Goal: Task Accomplishment & Management: Complete application form

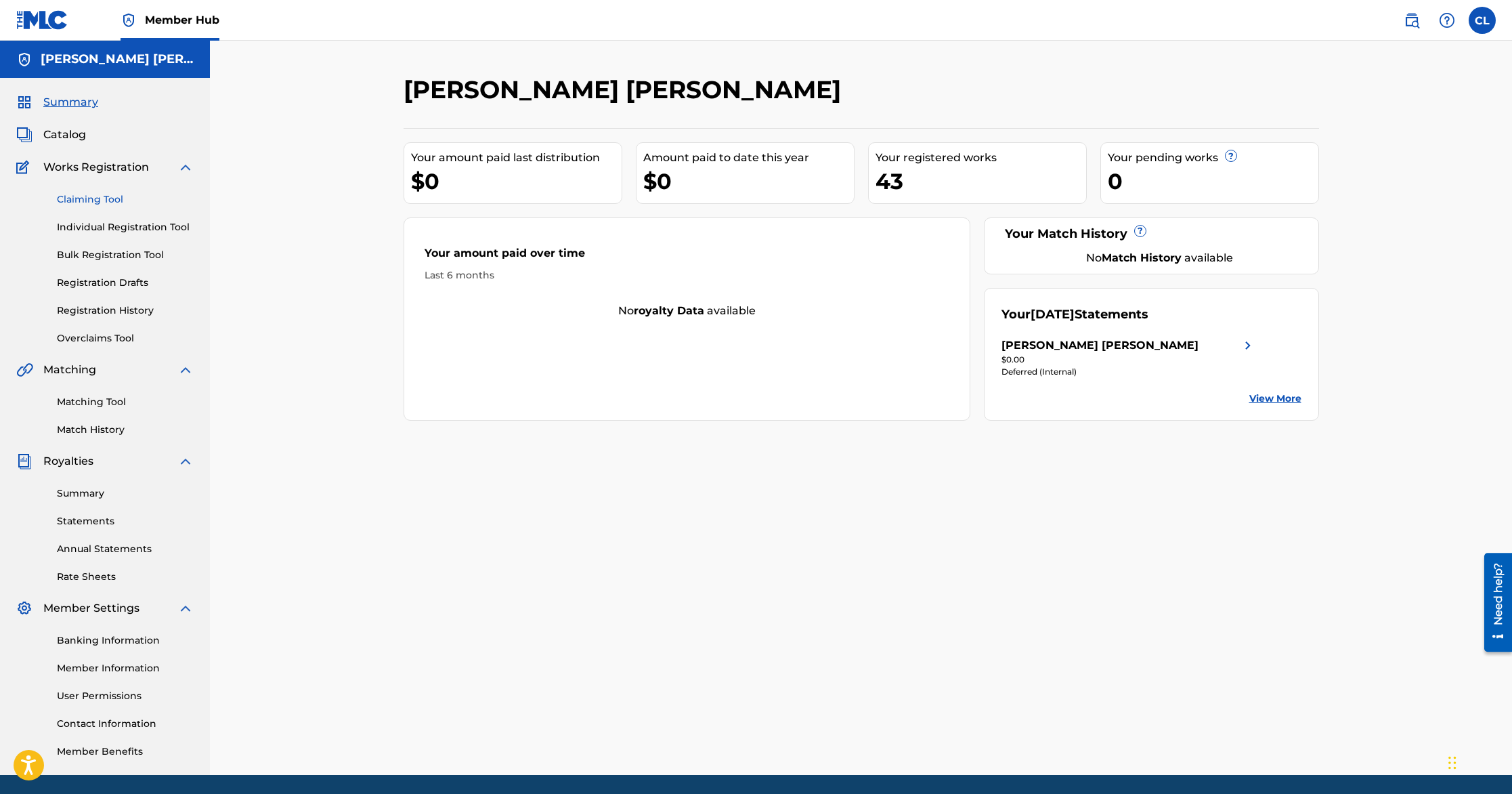
click at [89, 197] on link "Claiming Tool" at bounding box center [125, 199] width 136 height 14
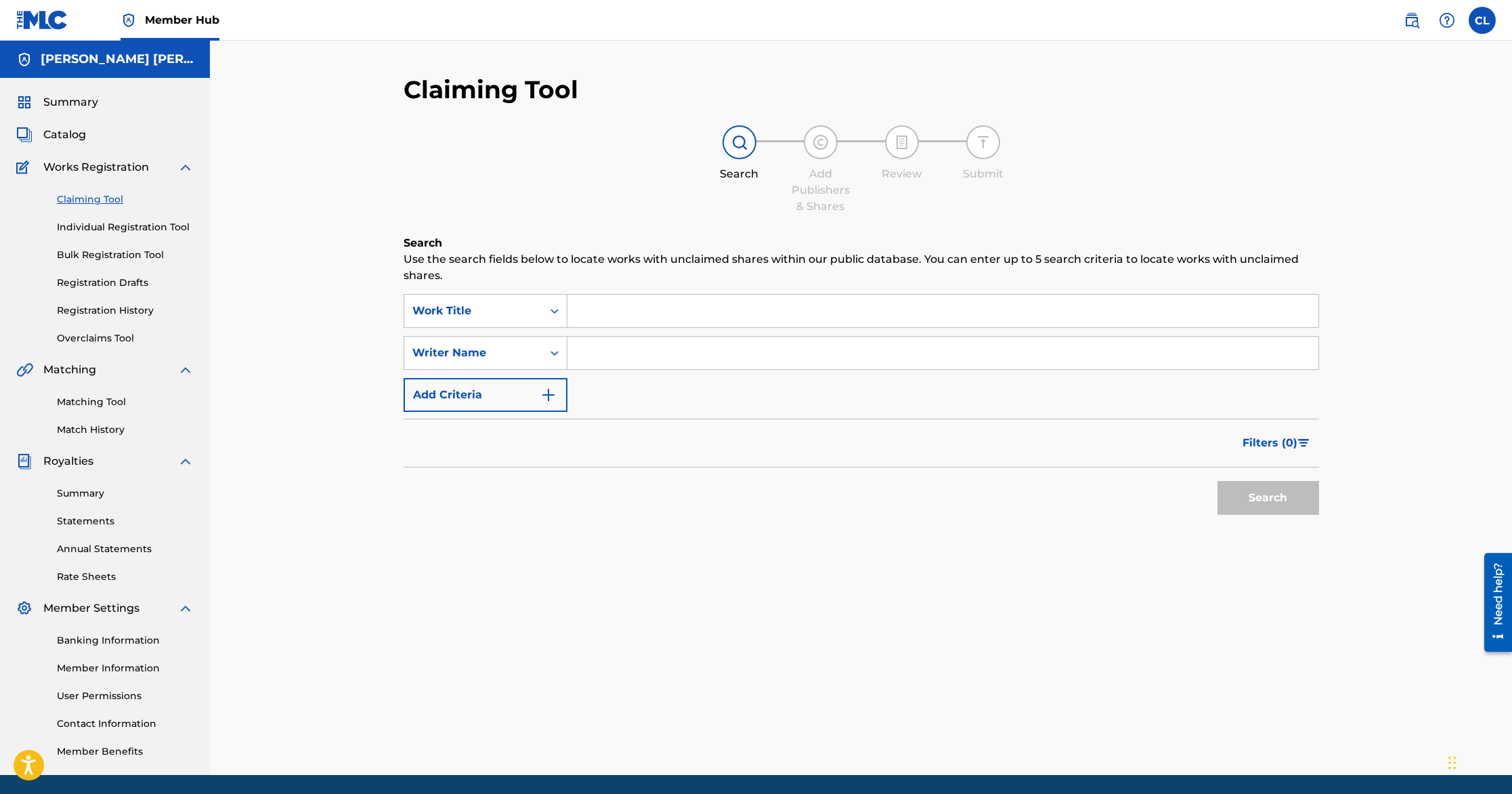
click at [640, 310] on input "Search Form" at bounding box center [943, 310] width 751 height 32
type input "Farm and the Girls"
click at [679, 362] on input "Search Form" at bounding box center [943, 353] width 751 height 32
type input "[PERSON_NAME] [PERSON_NAME]"
click at [1276, 447] on span "Filters ( 0 )" at bounding box center [1269, 443] width 55 height 16
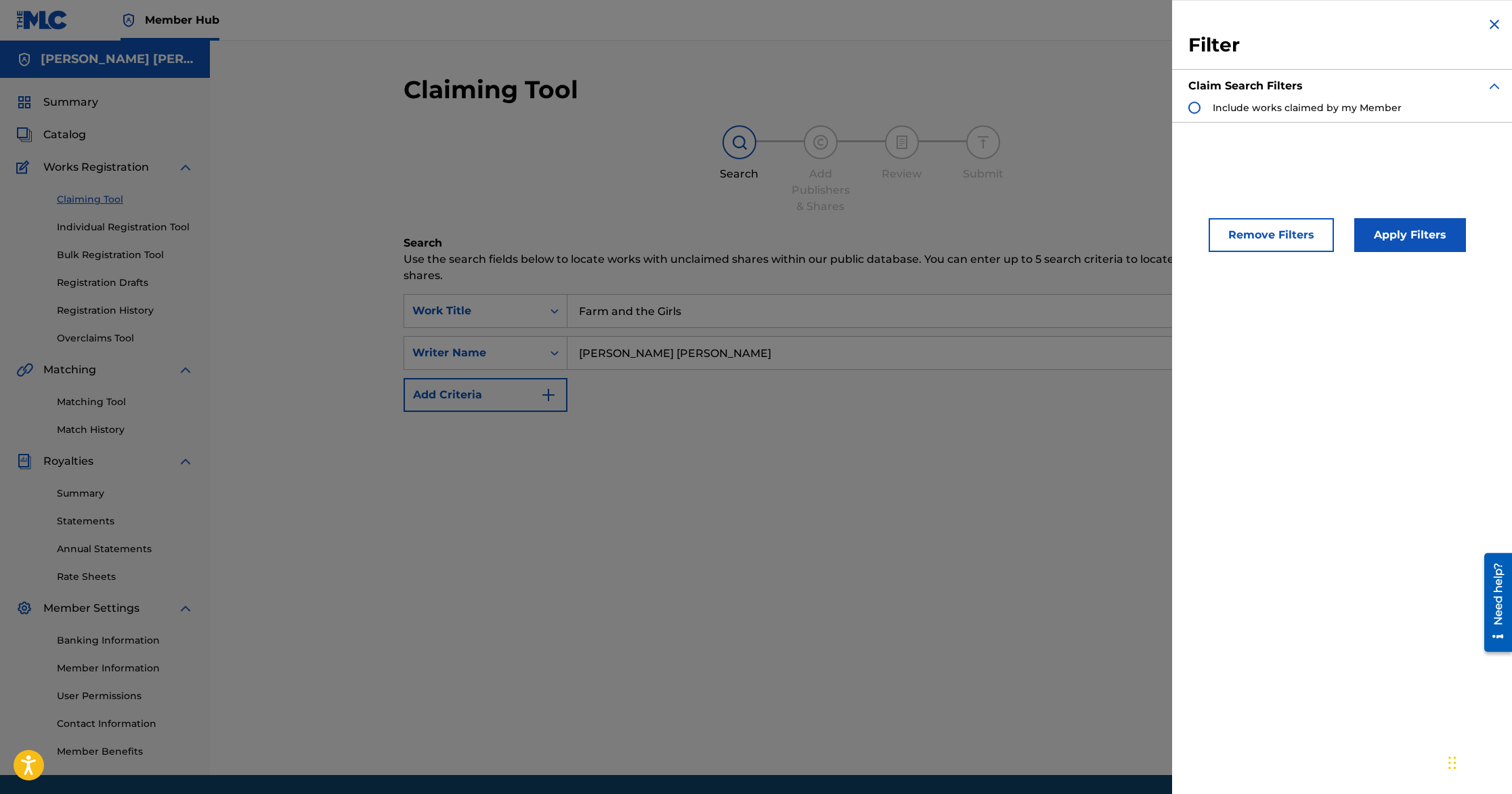
click at [1352, 112] on span "Include works claimed by my Member" at bounding box center [1307, 108] width 189 height 13
click at [1353, 236] on button "Apply Filters" at bounding box center [1410, 235] width 112 height 34
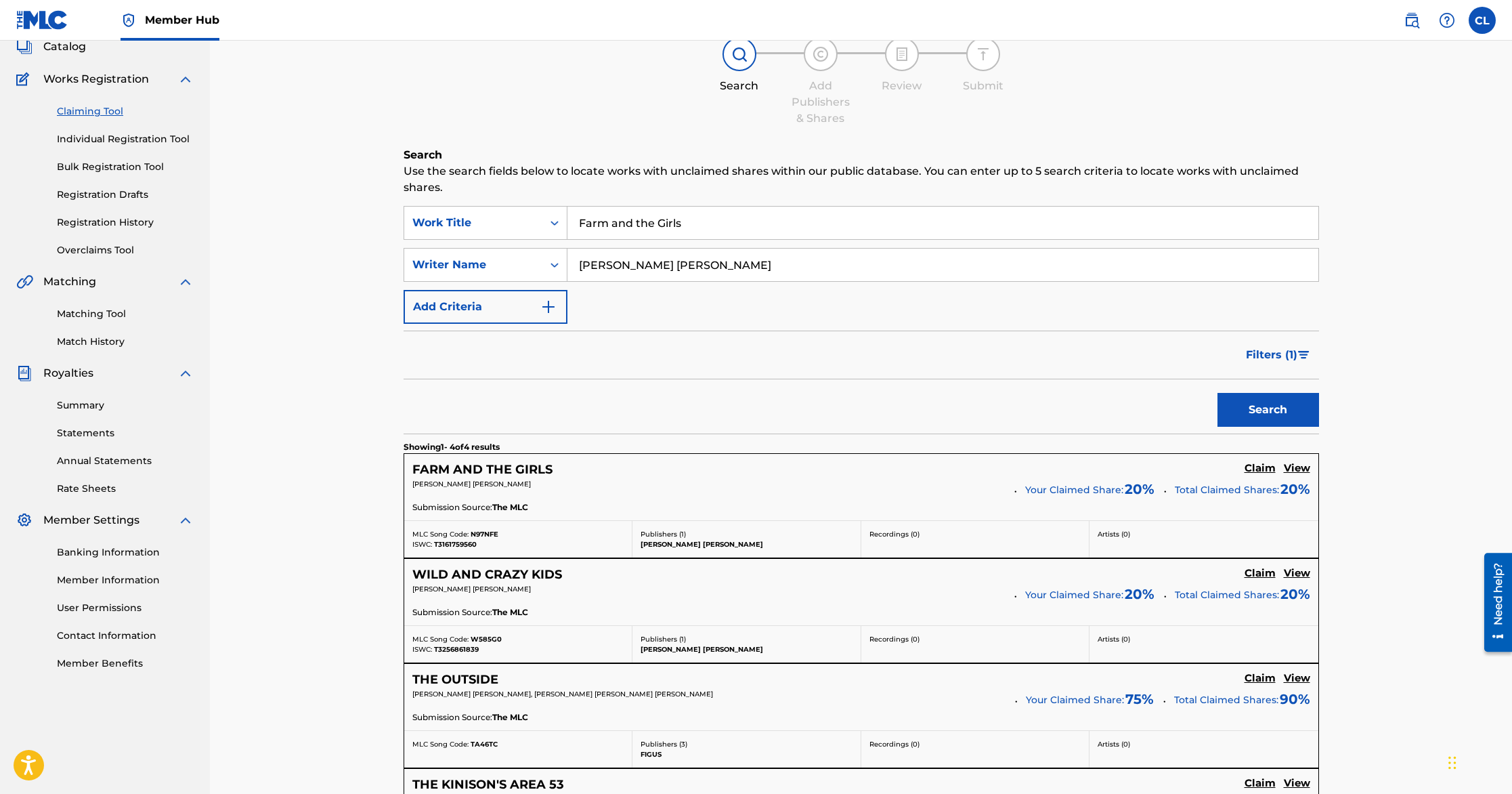
scroll to position [152, 0]
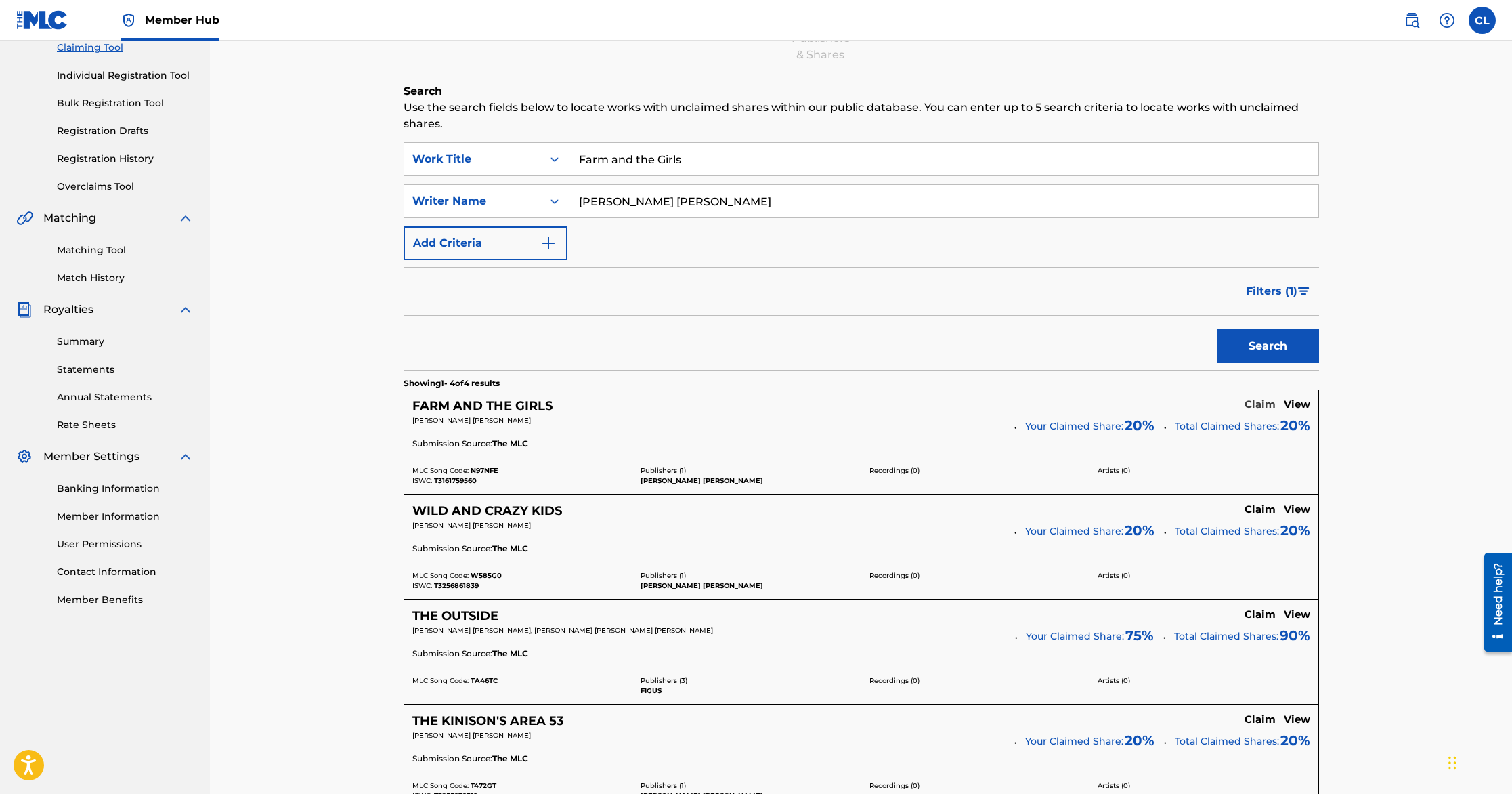
click at [1257, 406] on h5 "Claim" at bounding box center [1260, 405] width 31 height 13
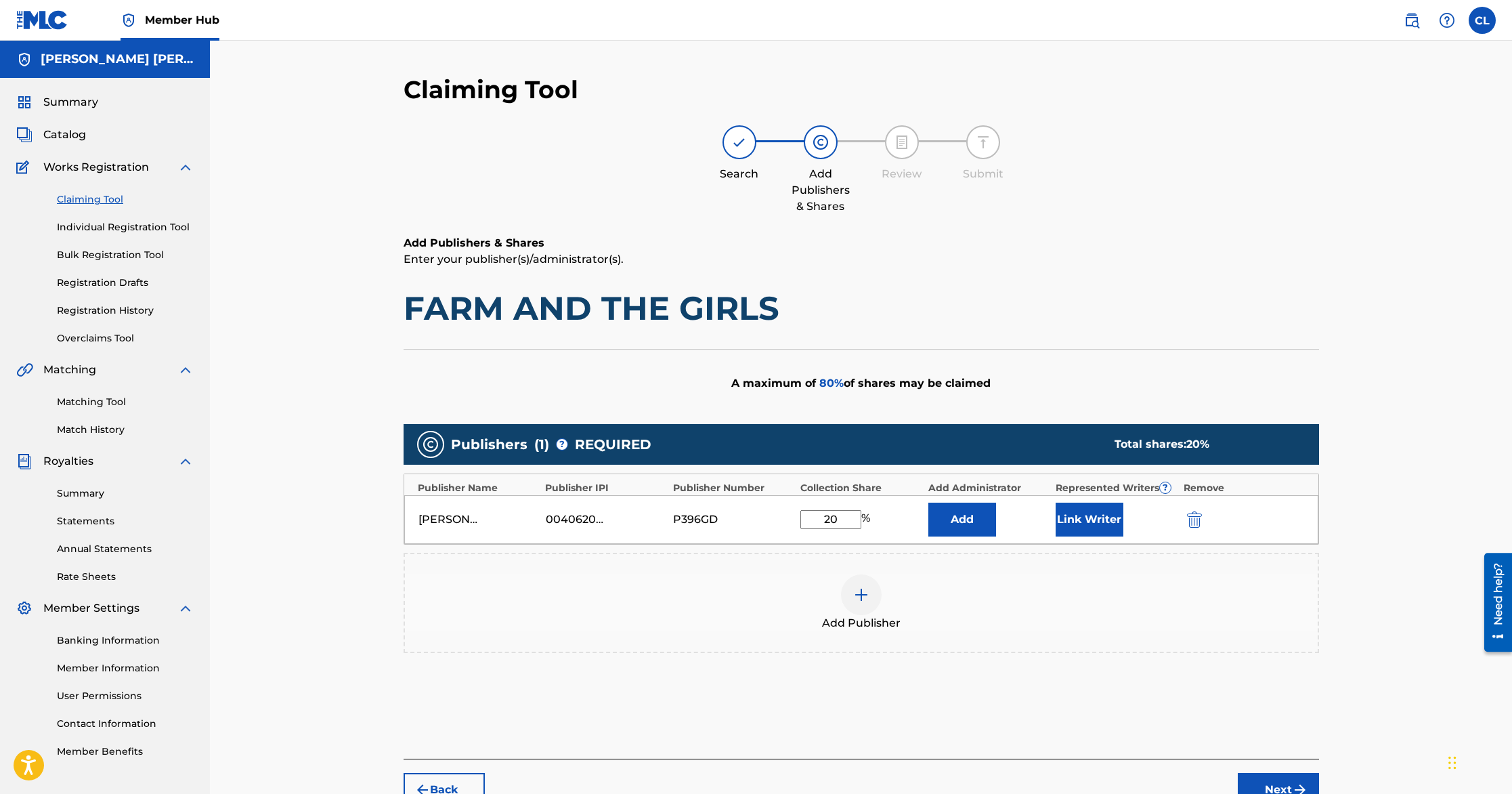
scroll to position [78, 0]
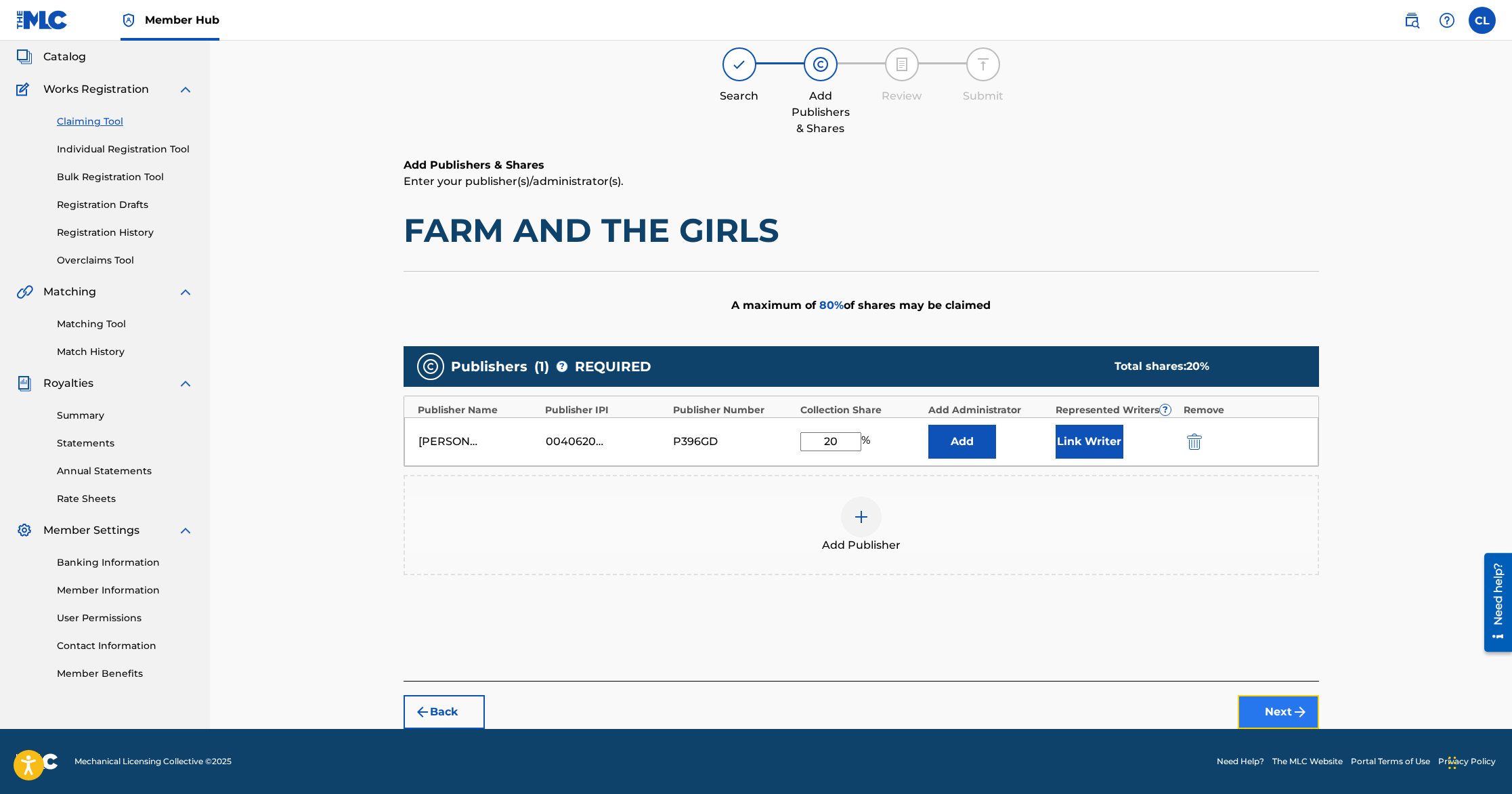
click at [1278, 710] on button "Next" at bounding box center [1278, 712] width 82 height 34
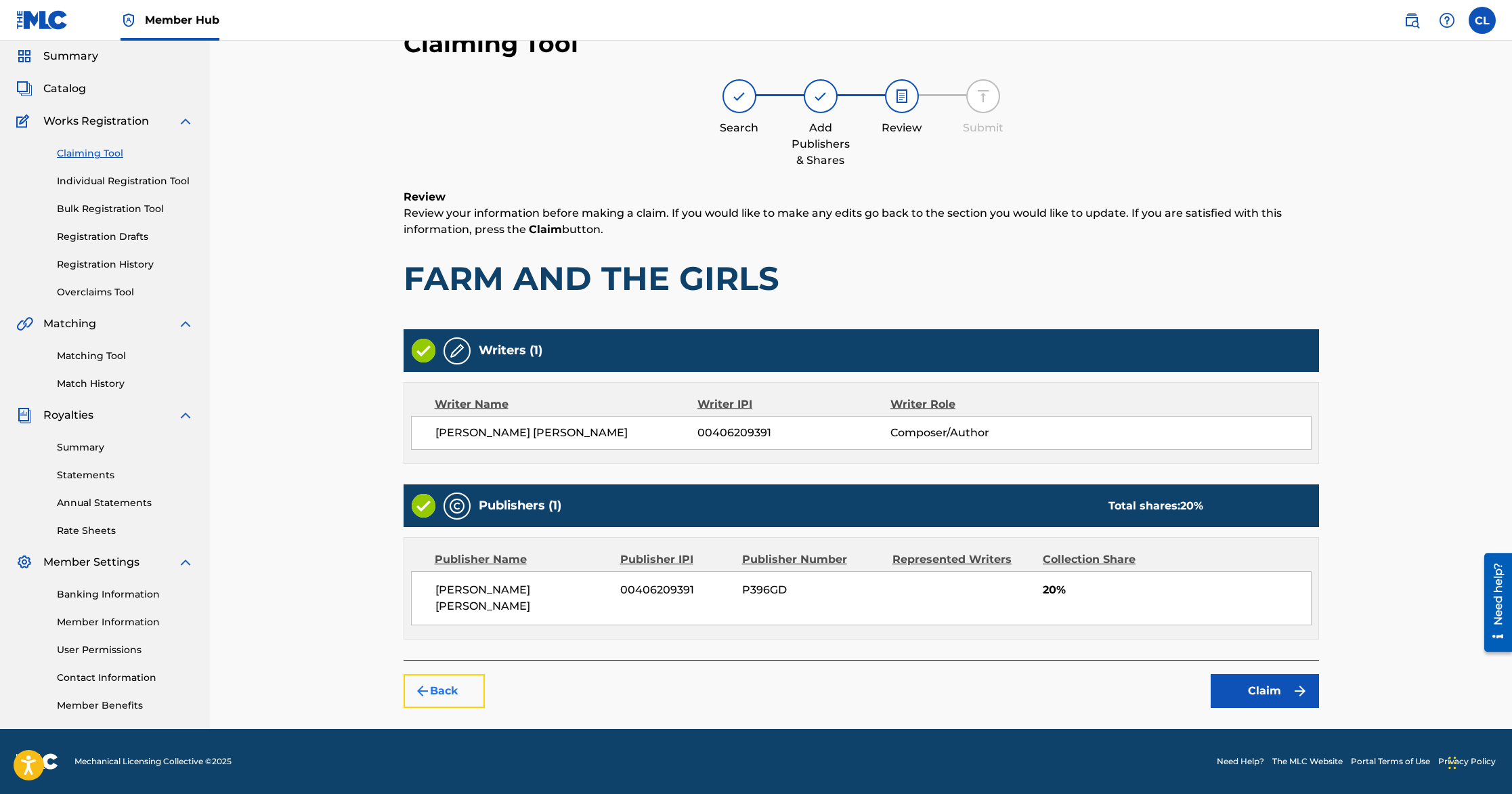
click at [463, 676] on button "Back" at bounding box center [444, 691] width 82 height 34
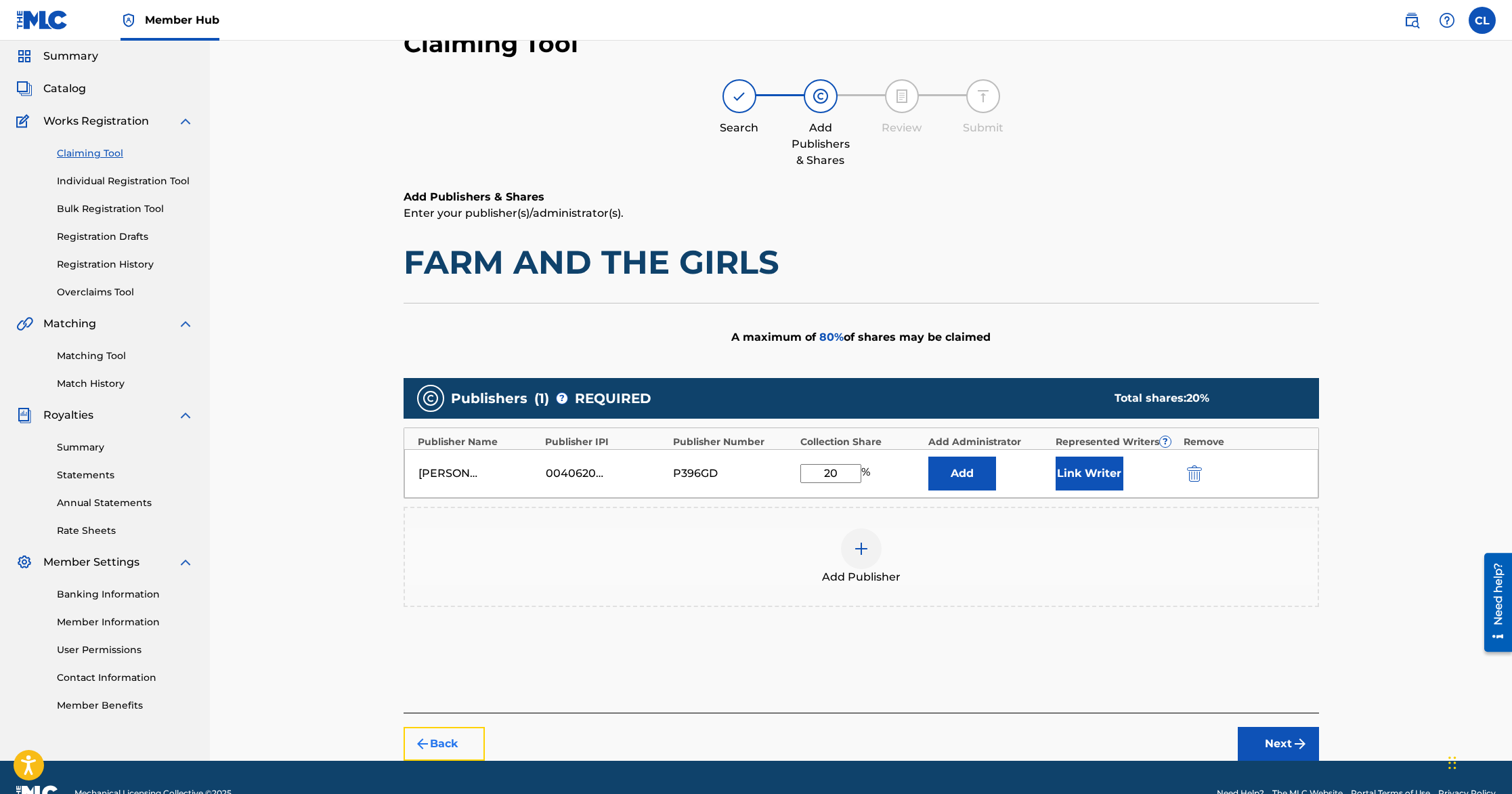
click at [446, 734] on button "Back" at bounding box center [444, 744] width 82 height 34
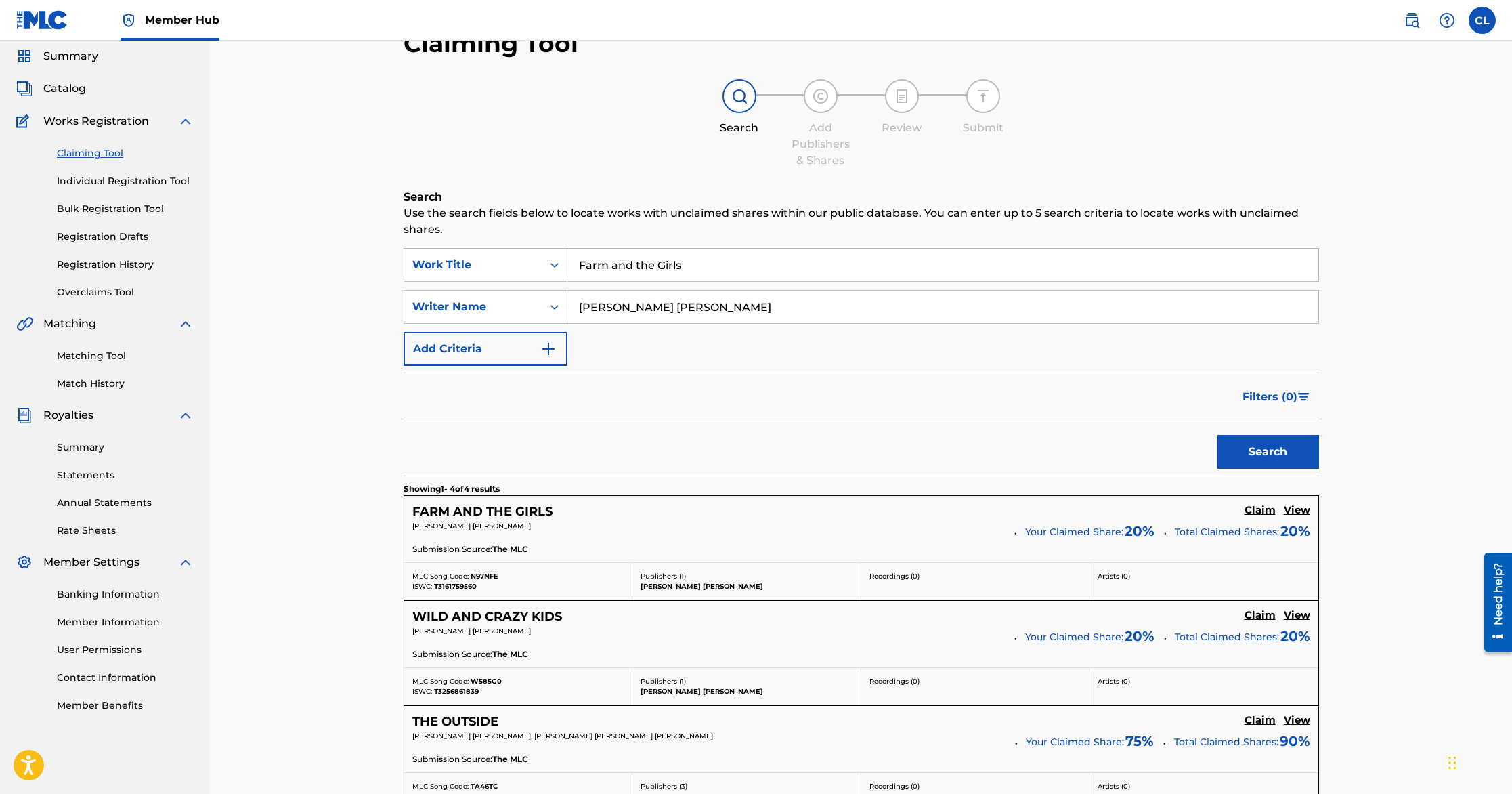
click at [100, 153] on link "Claiming Tool" at bounding box center [125, 153] width 136 height 14
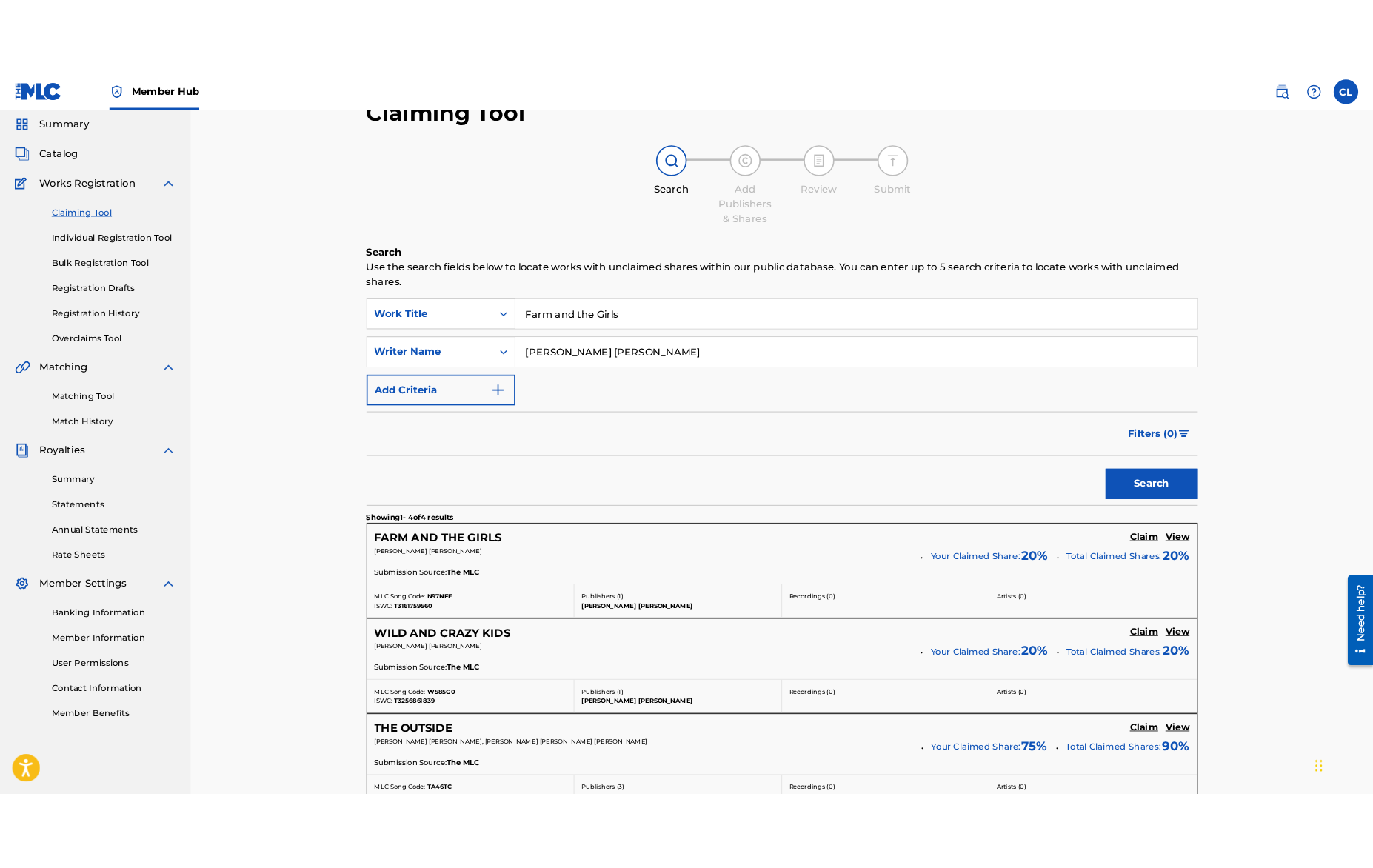
scroll to position [0, 0]
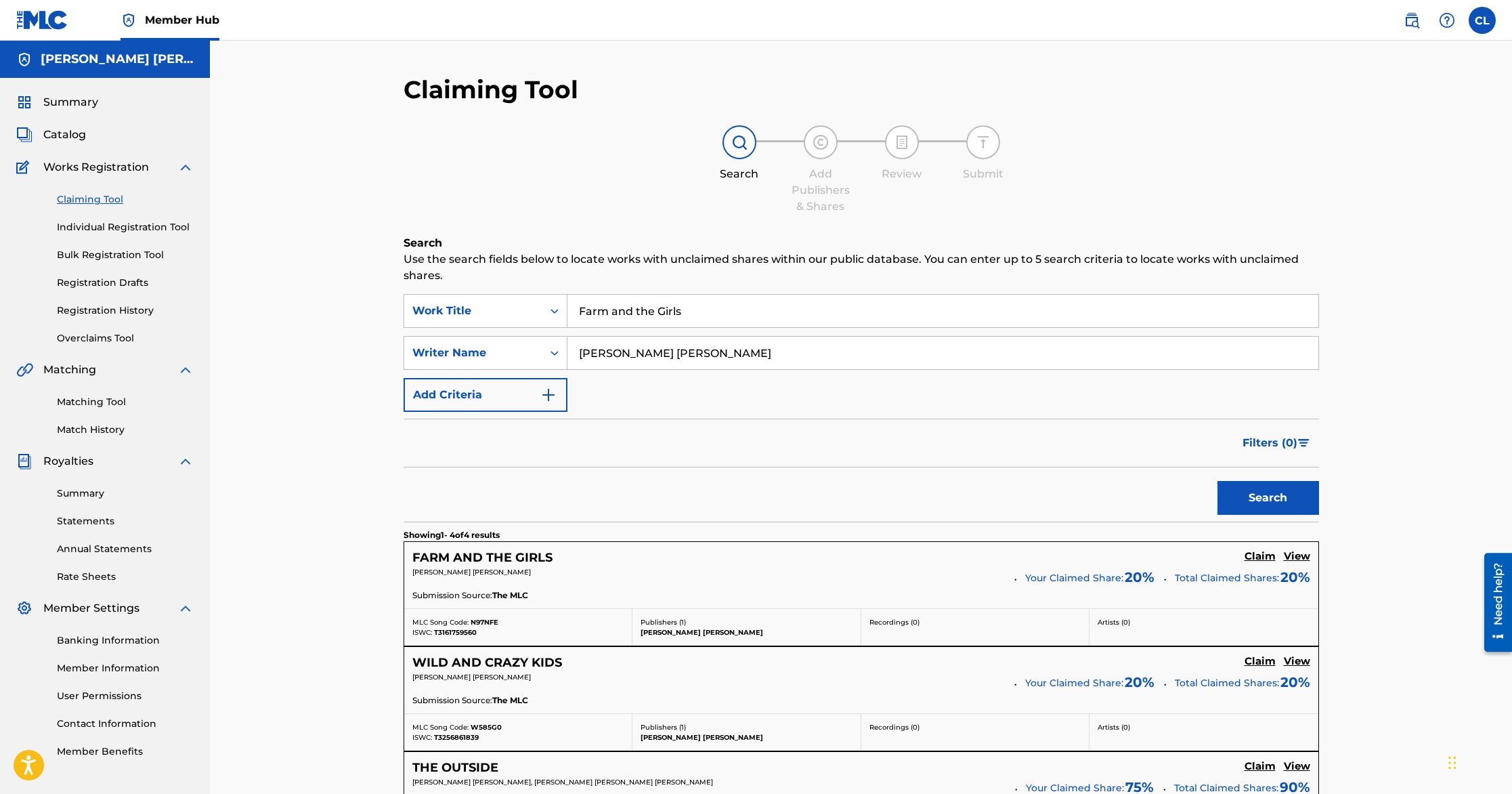
click at [105, 197] on link "Claiming Tool" at bounding box center [125, 199] width 136 height 14
click at [87, 104] on span "Summary" at bounding box center [70, 102] width 55 height 16
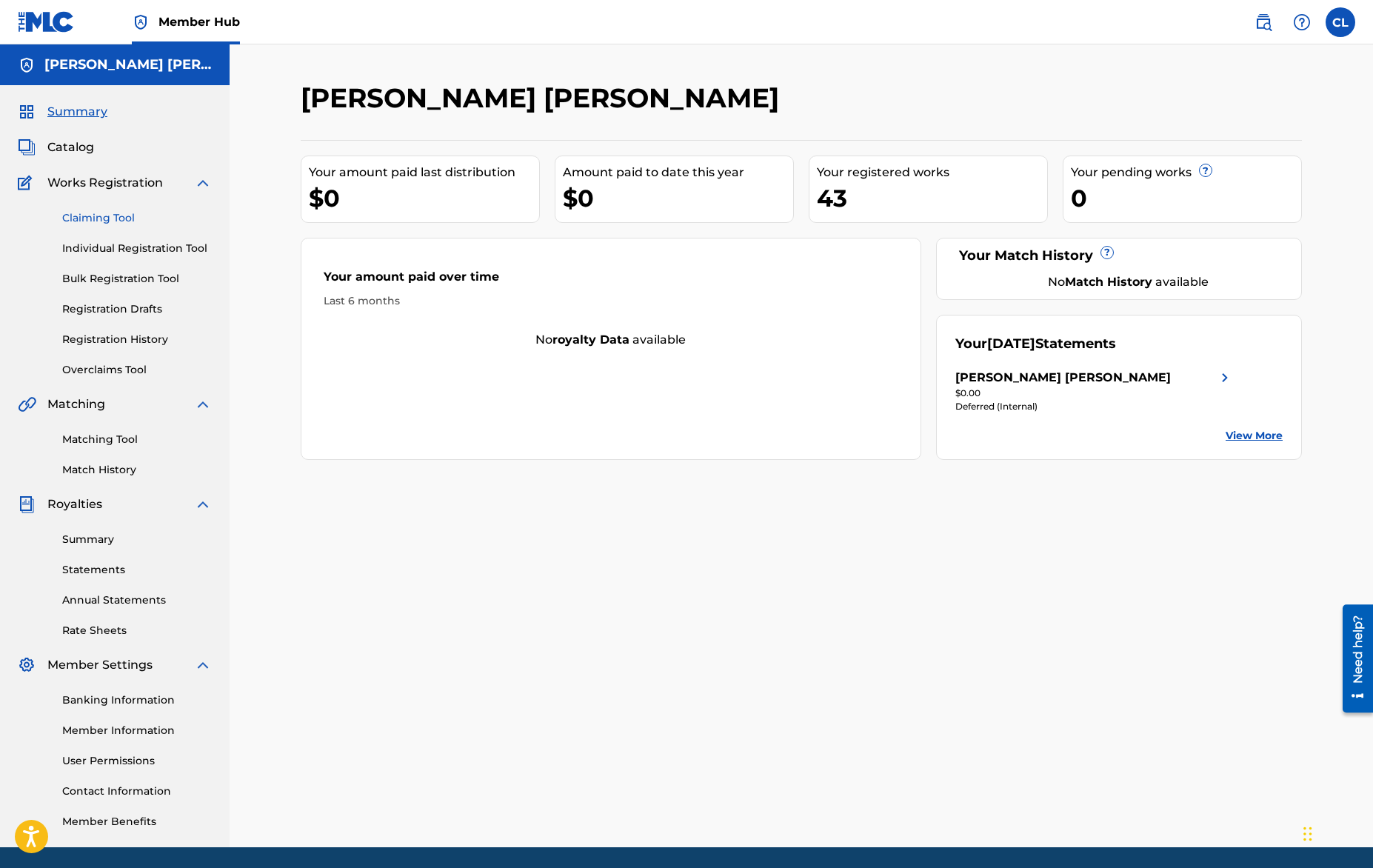
click at [100, 216] on link "Claiming Tool" at bounding box center [136, 218] width 149 height 16
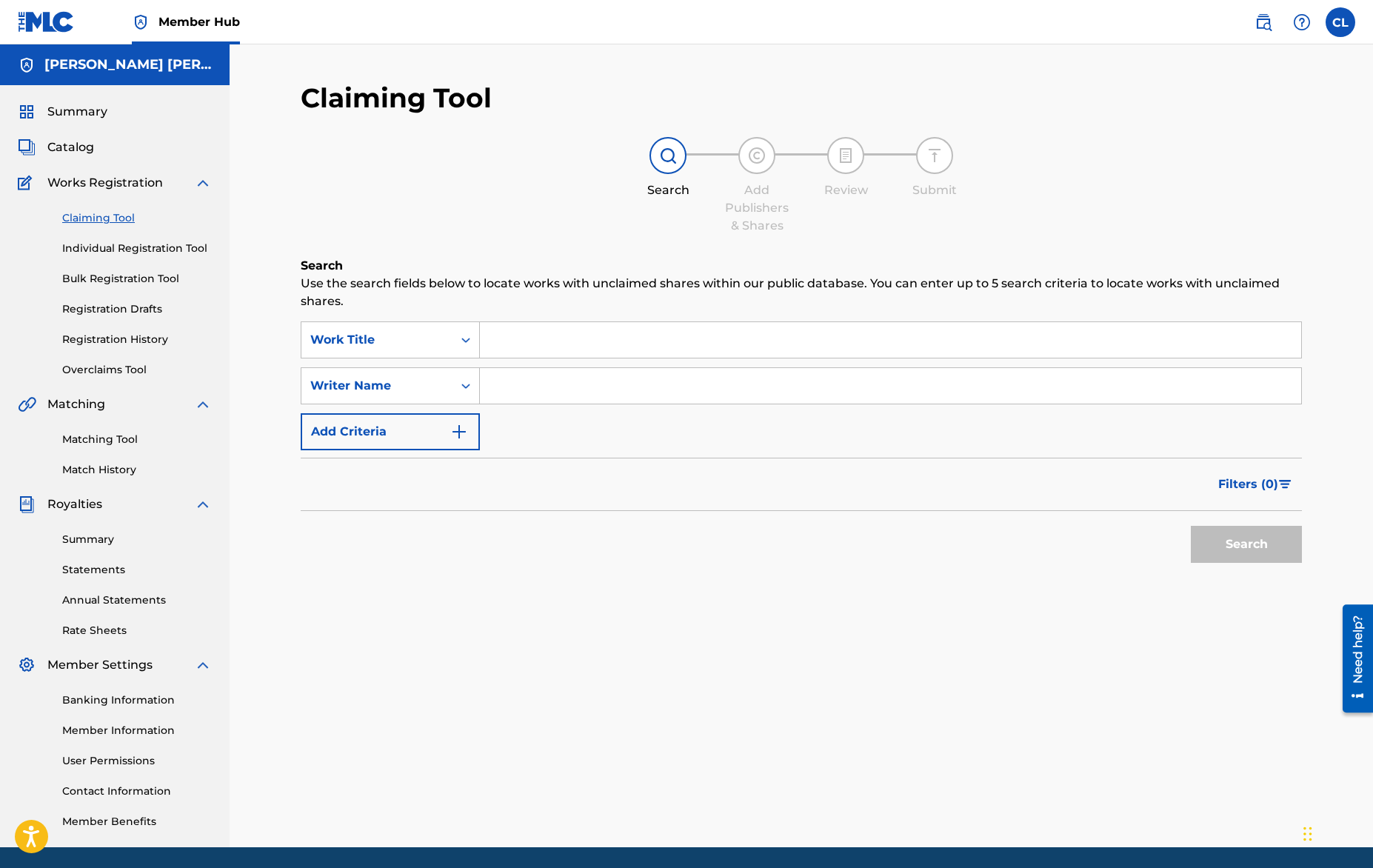
click at [579, 340] on input "Search Form" at bounding box center [890, 339] width 821 height 35
type input "Farm and the Girls"
click at [593, 388] on input "Search Form" at bounding box center [890, 385] width 821 height 35
type input "[PERSON_NAME] [PERSON_NAME]"
click at [1261, 483] on span "Filters ( 0 )" at bounding box center [1247, 485] width 60 height 18
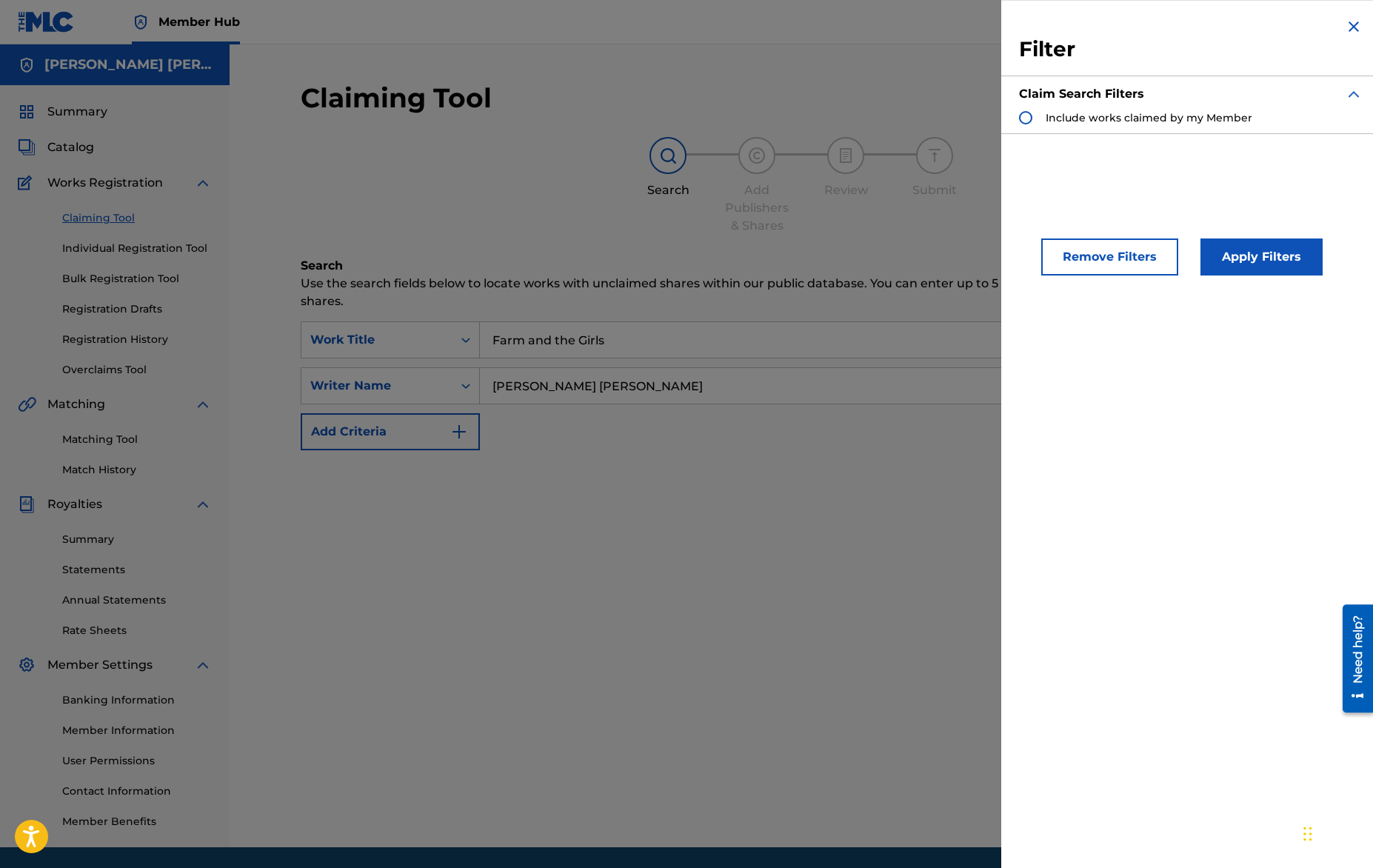
click at [1127, 101] on strong "Claim Search Filters" at bounding box center [1082, 93] width 126 height 14
click at [1130, 113] on span "Include works claimed by my Member" at bounding box center [1148, 118] width 207 height 14
click at [1261, 261] on button "Apply Filters" at bounding box center [1261, 257] width 123 height 37
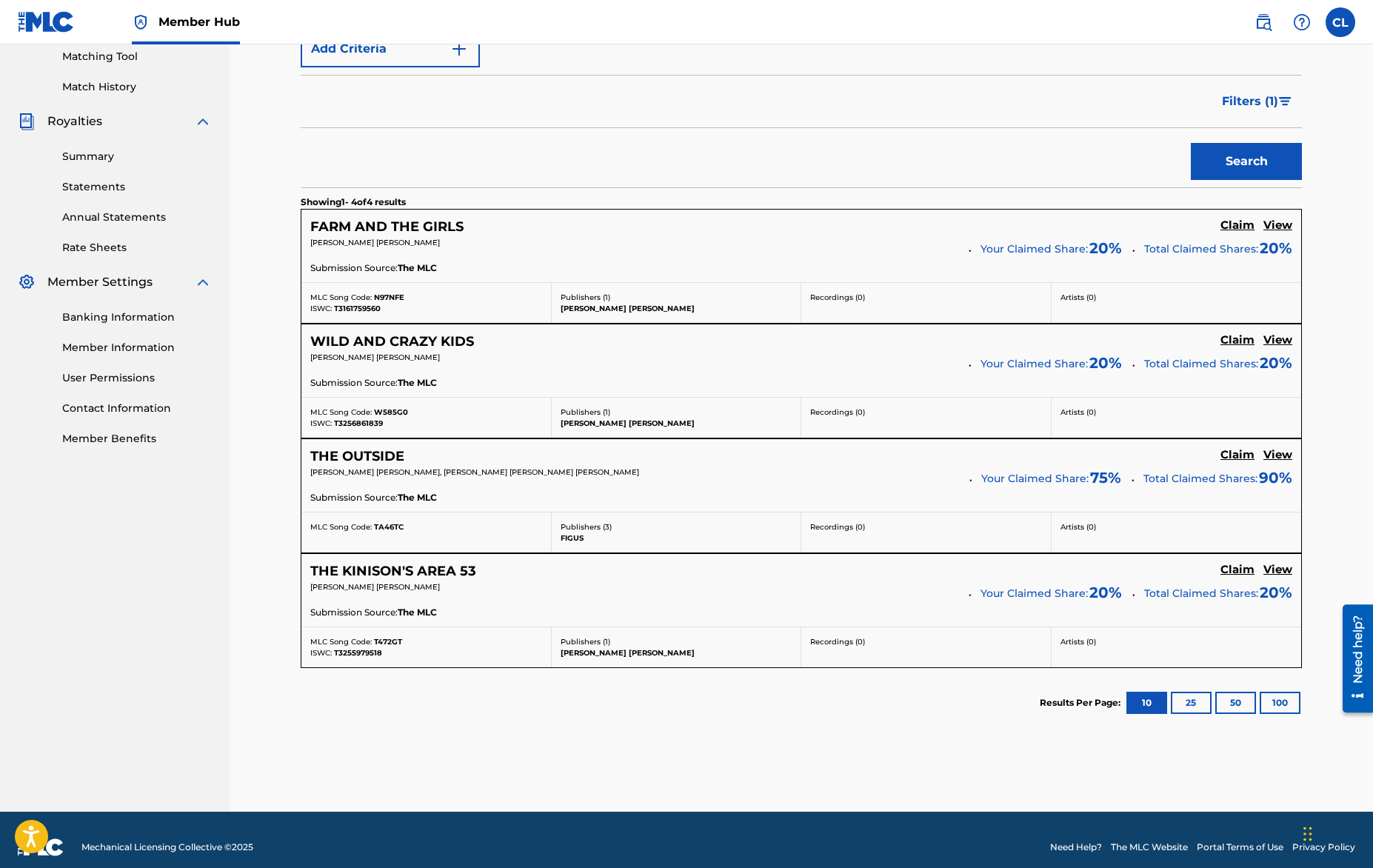
scroll to position [388, 0]
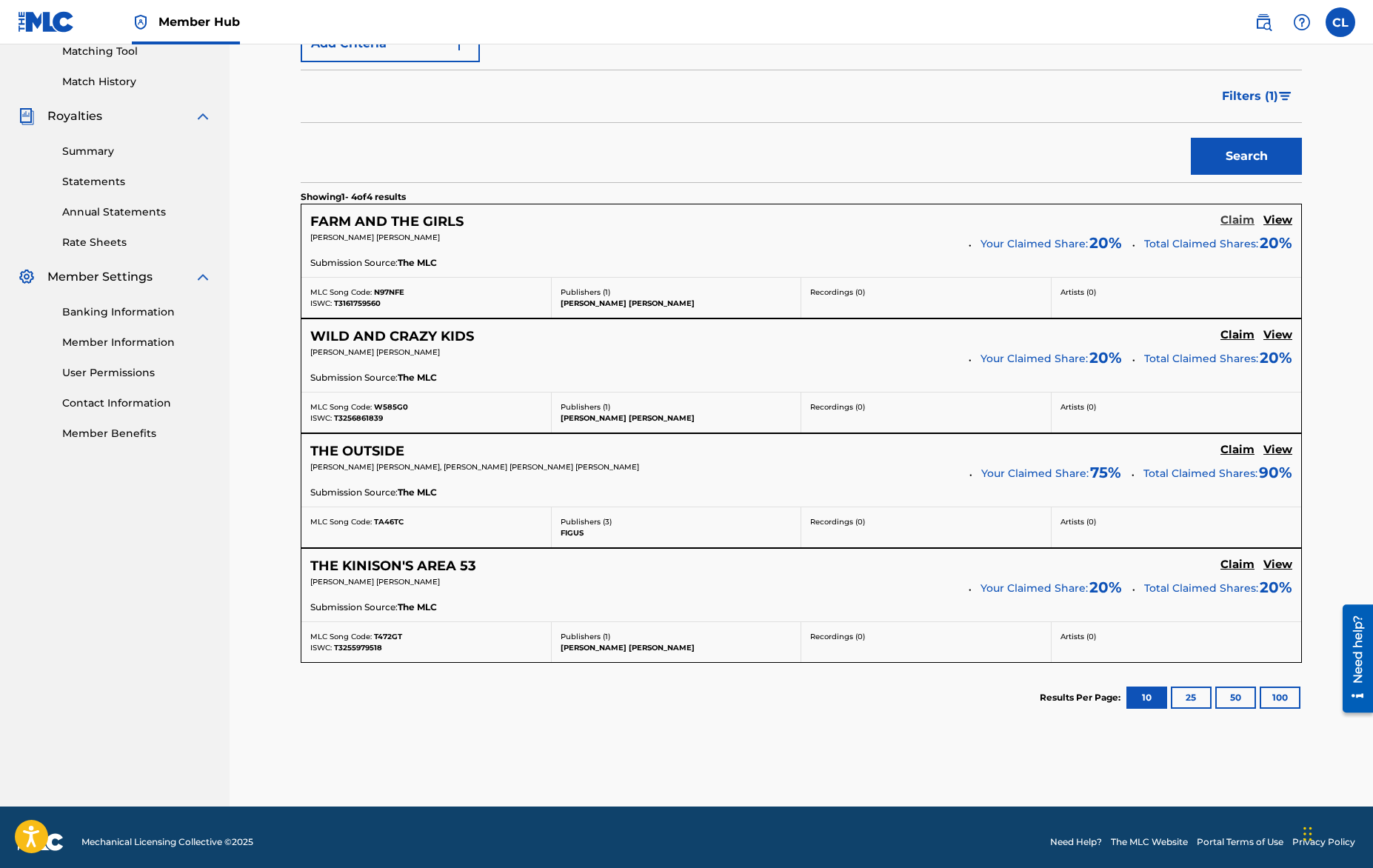
click at [1237, 222] on h5 "Claim" at bounding box center [1237, 220] width 34 height 14
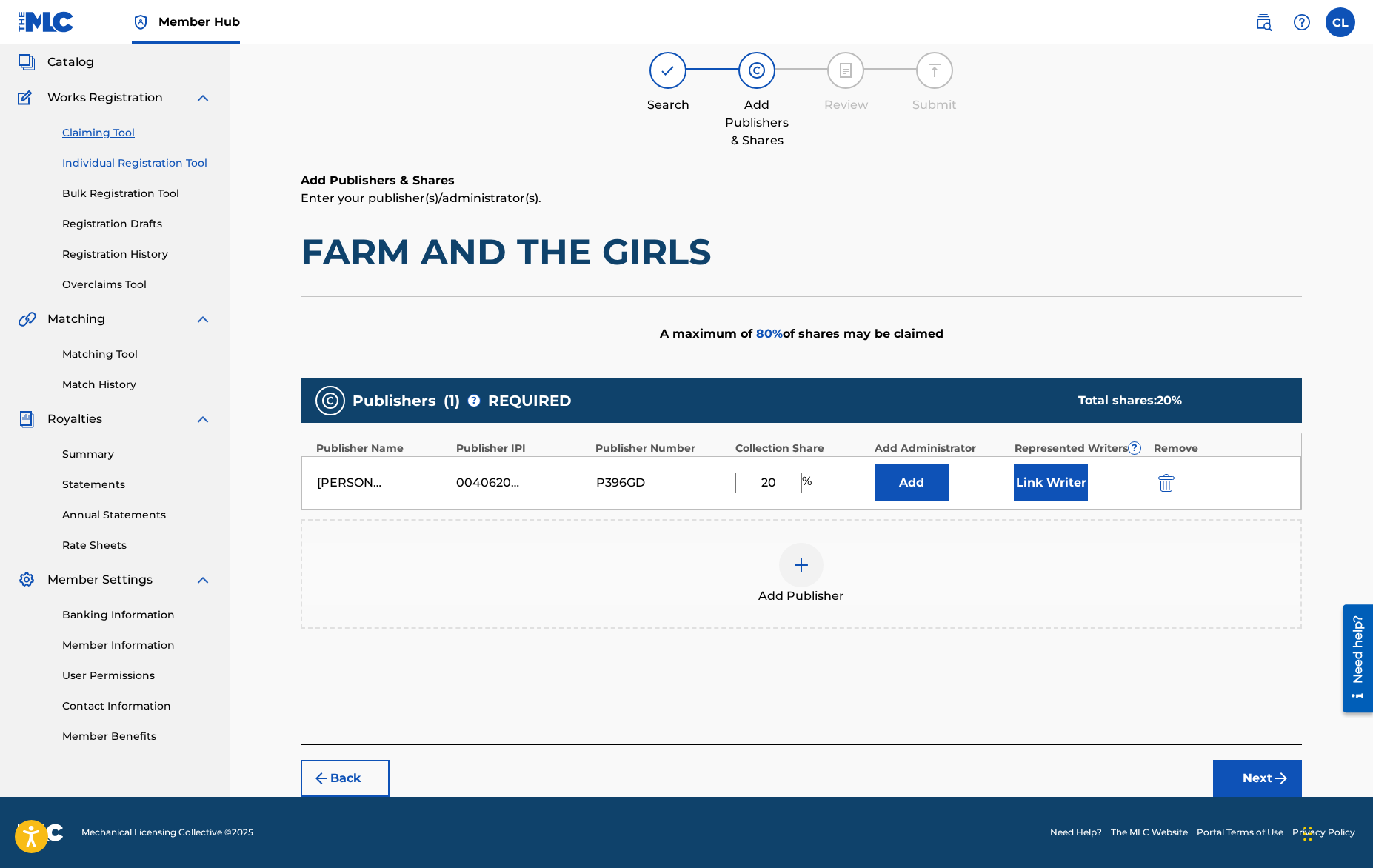
click at [117, 161] on link "Individual Registration Tool" at bounding box center [136, 164] width 149 height 16
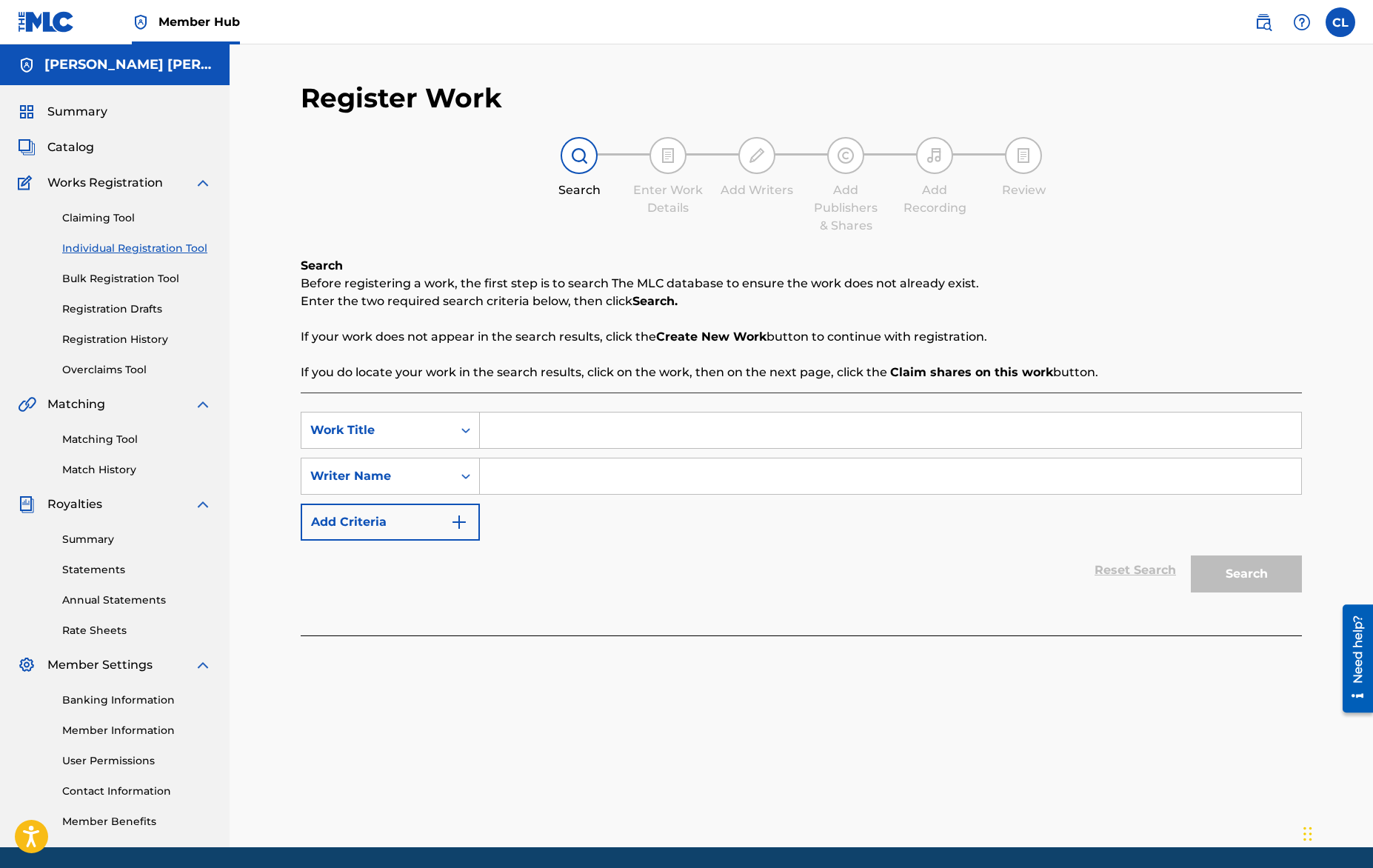
click at [623, 421] on input "Search Form" at bounding box center [890, 430] width 821 height 35
type input "Trust Butt"
click at [614, 468] on input "Search Form" at bounding box center [890, 476] width 821 height 35
type input "Halo1"
click at [1255, 574] on button "Search" at bounding box center [1246, 574] width 111 height 37
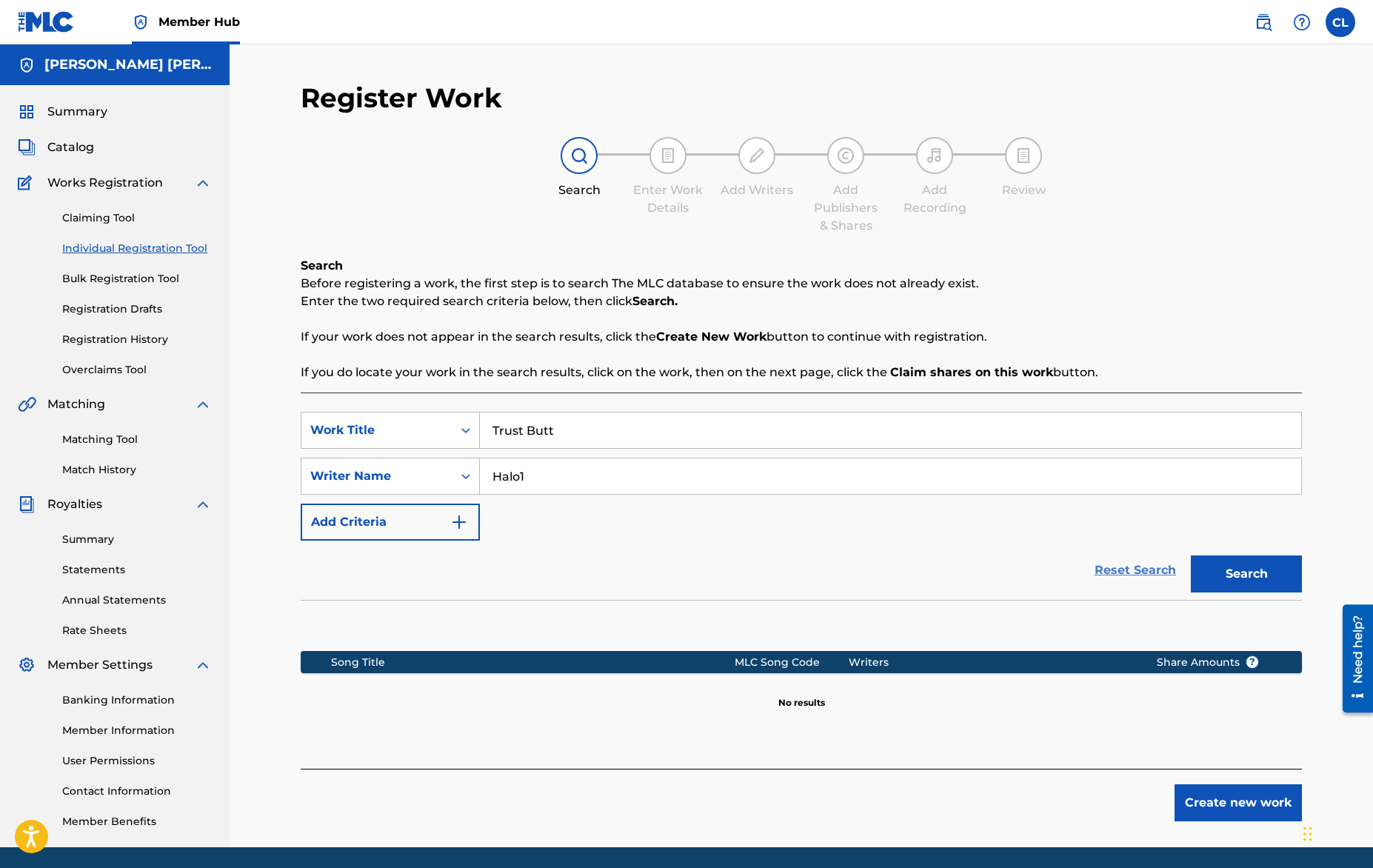
scroll to position [50, 0]
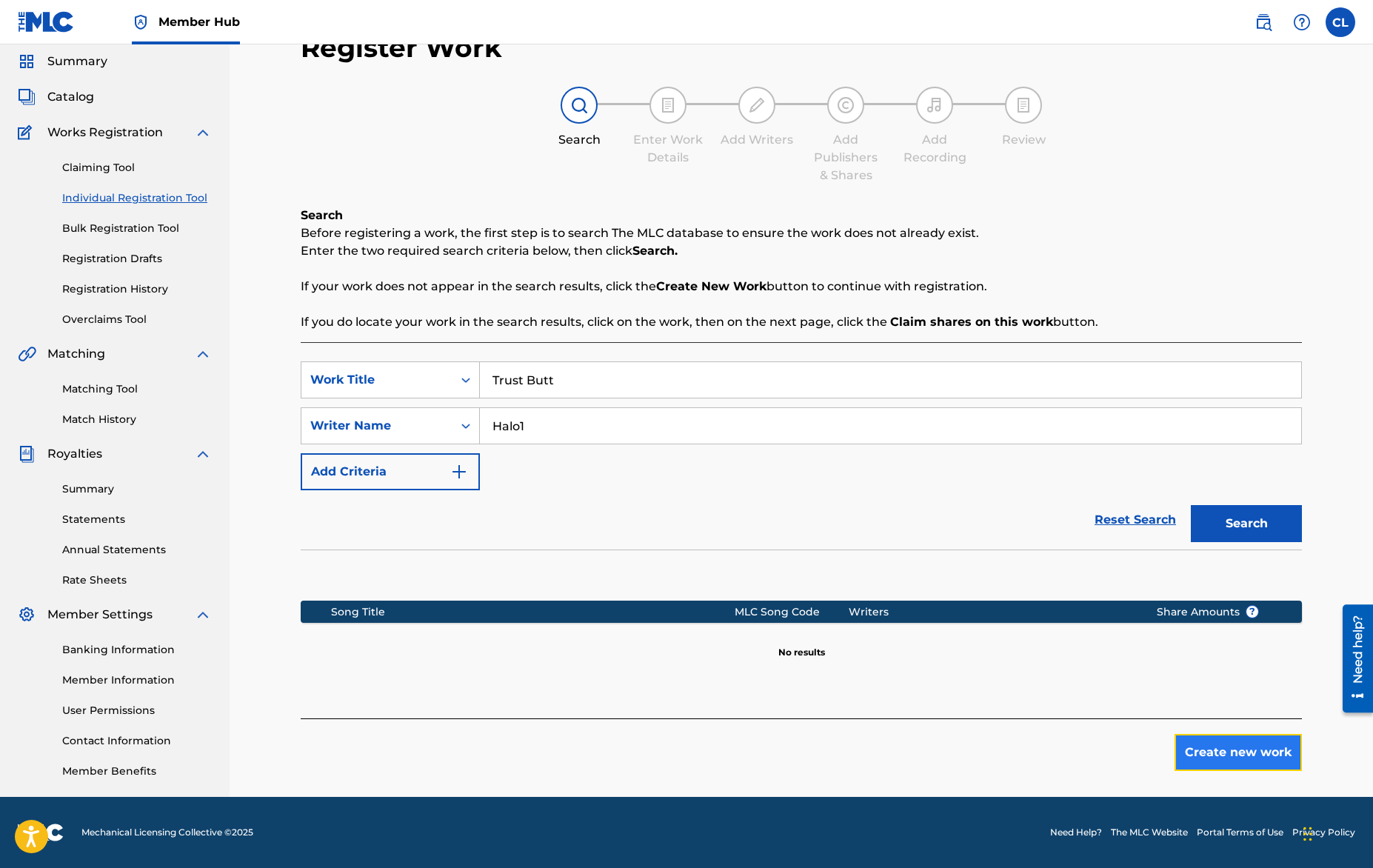
click at [1227, 750] on button "Create new work" at bounding box center [1238, 752] width 127 height 37
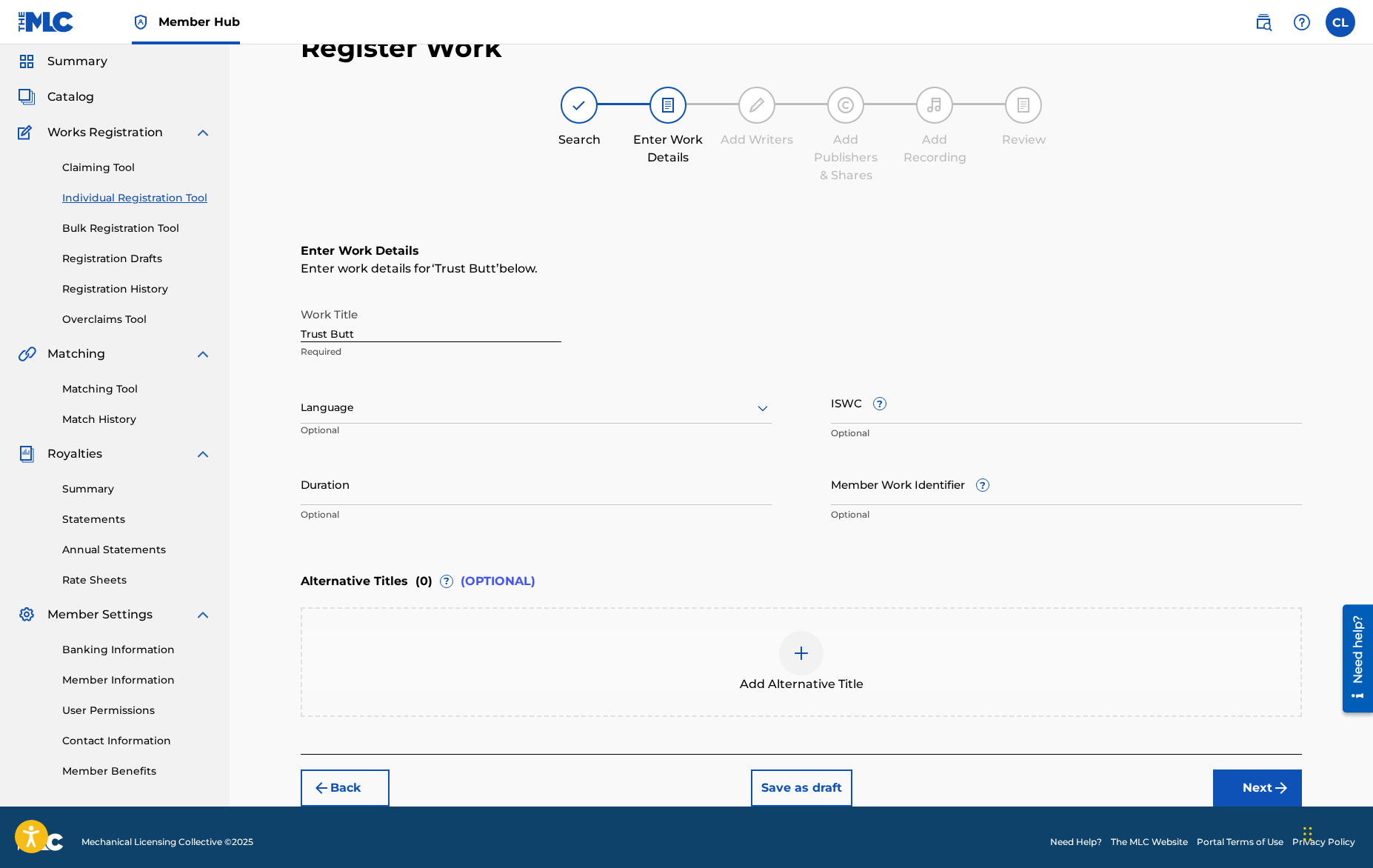
scroll to position [59, 0]
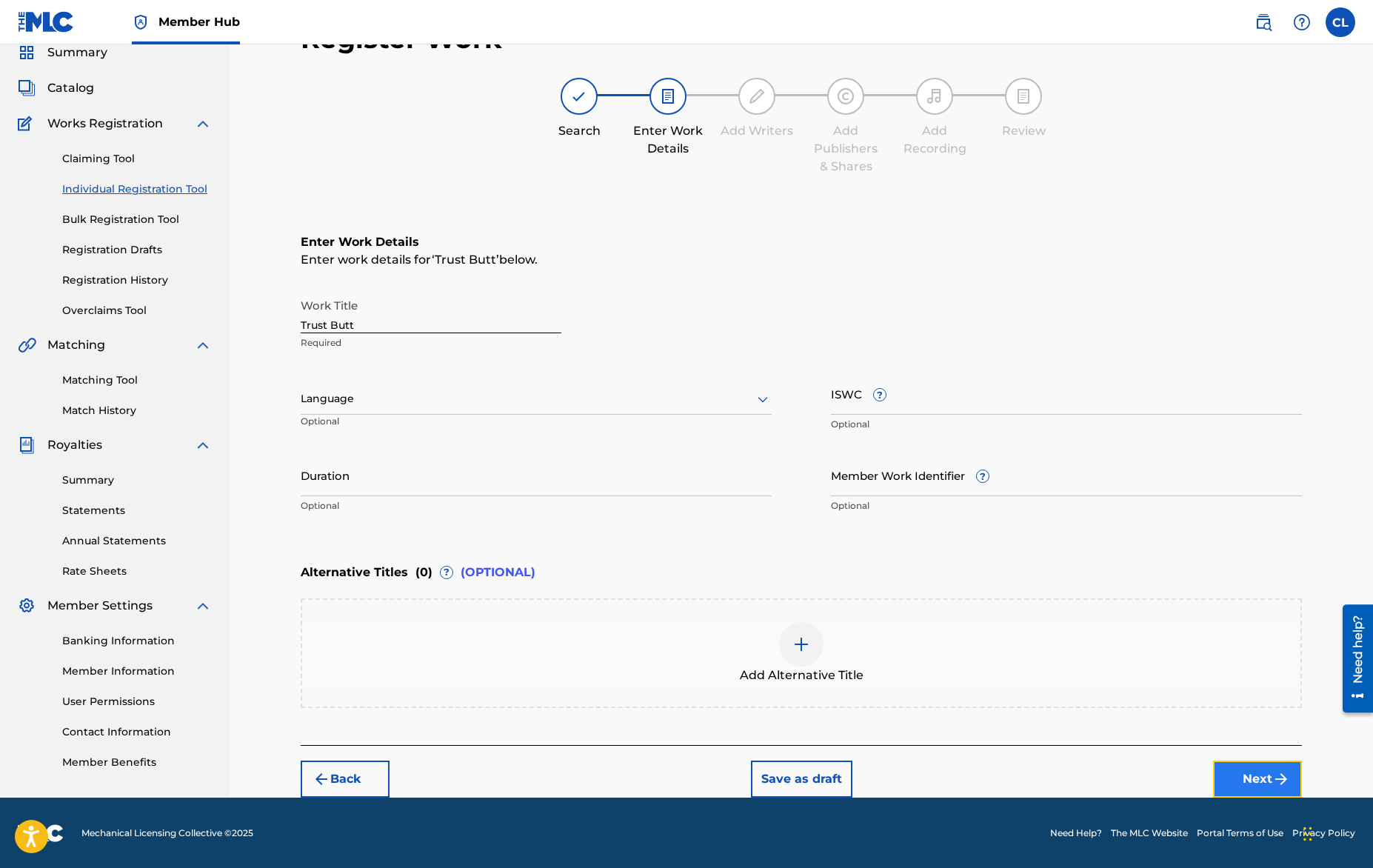
click at [1246, 766] on button "Next" at bounding box center [1257, 779] width 89 height 37
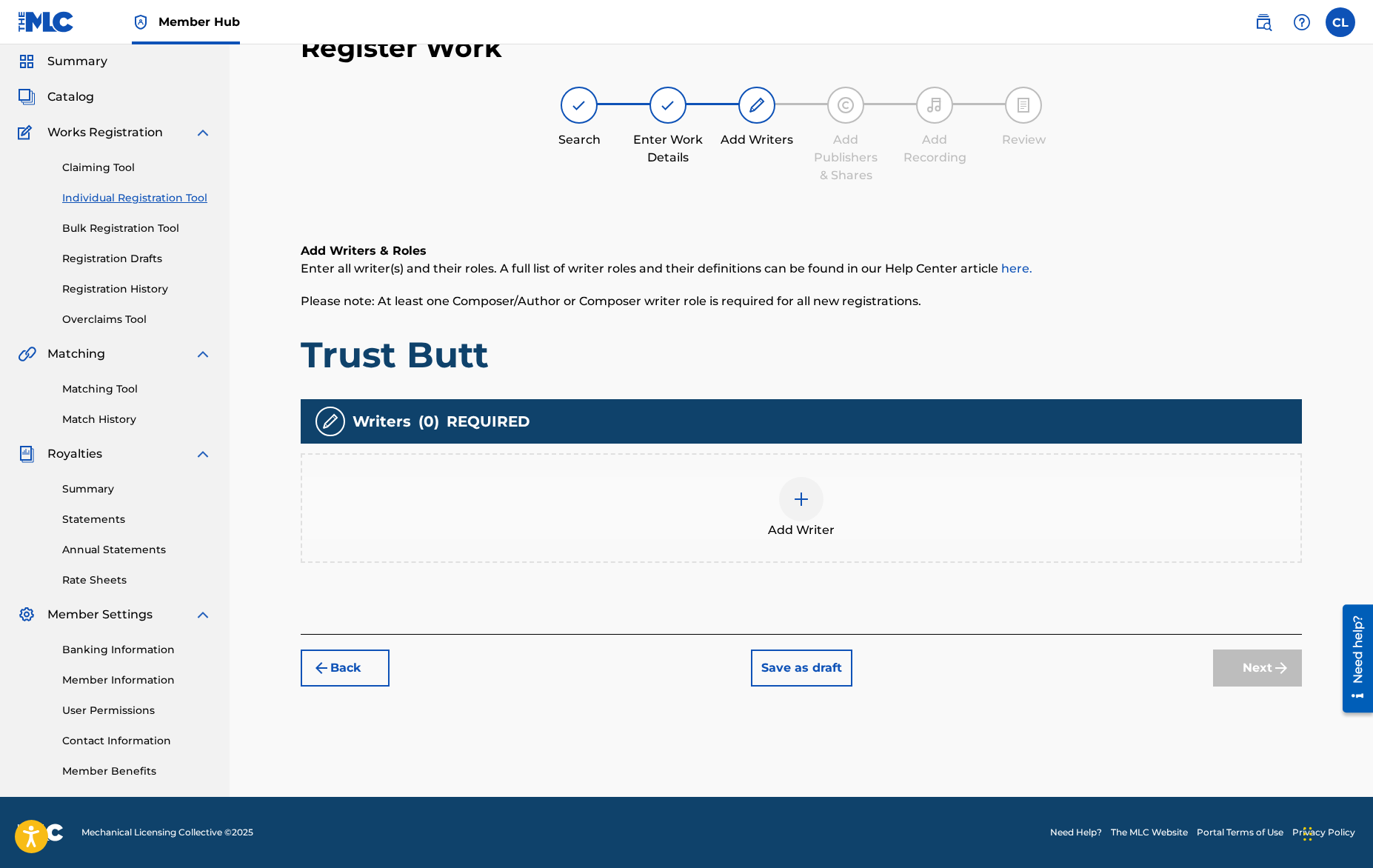
click at [805, 499] on img at bounding box center [801, 499] width 18 height 18
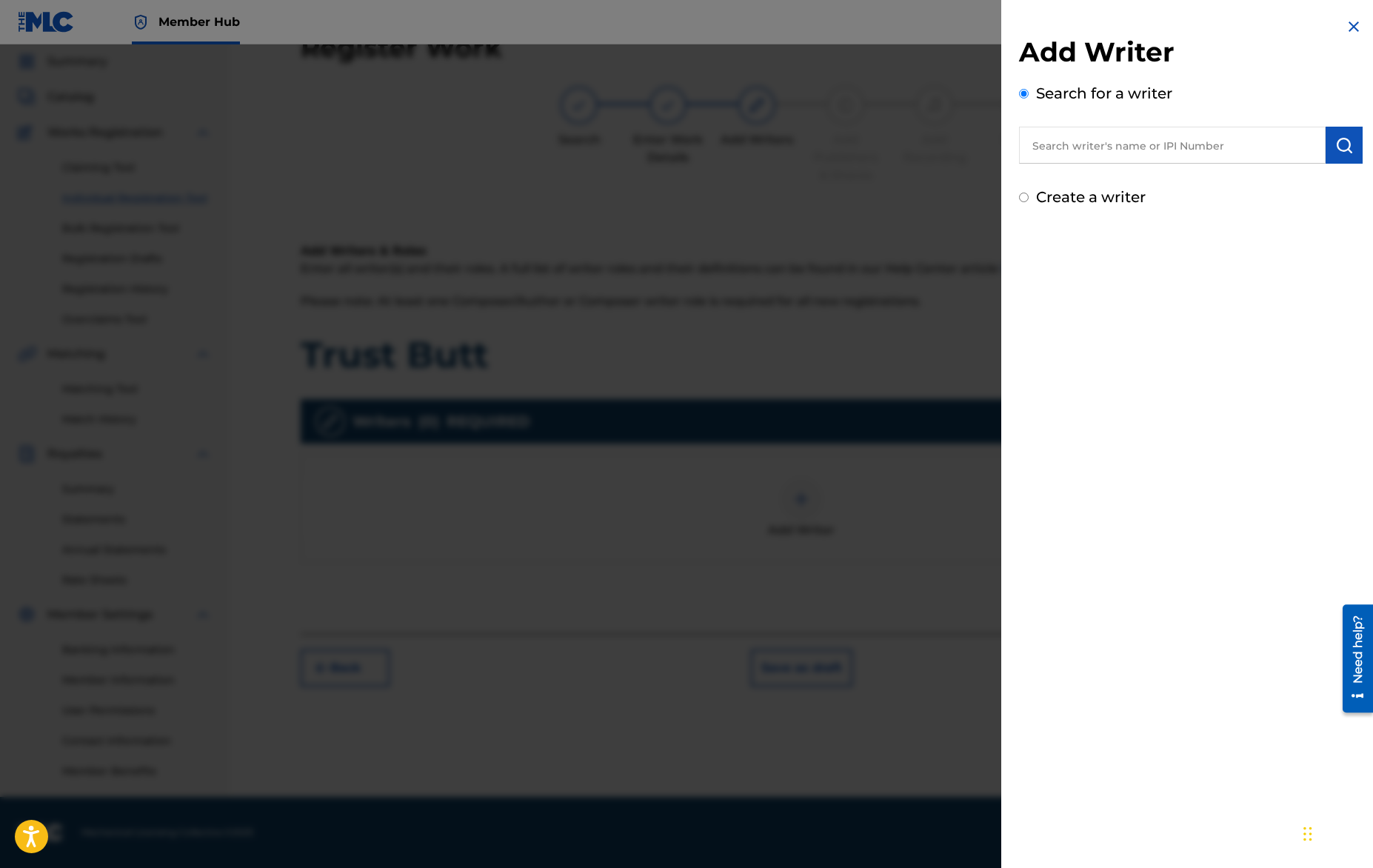
click at [1128, 145] on input "text" at bounding box center [1172, 145] width 307 height 37
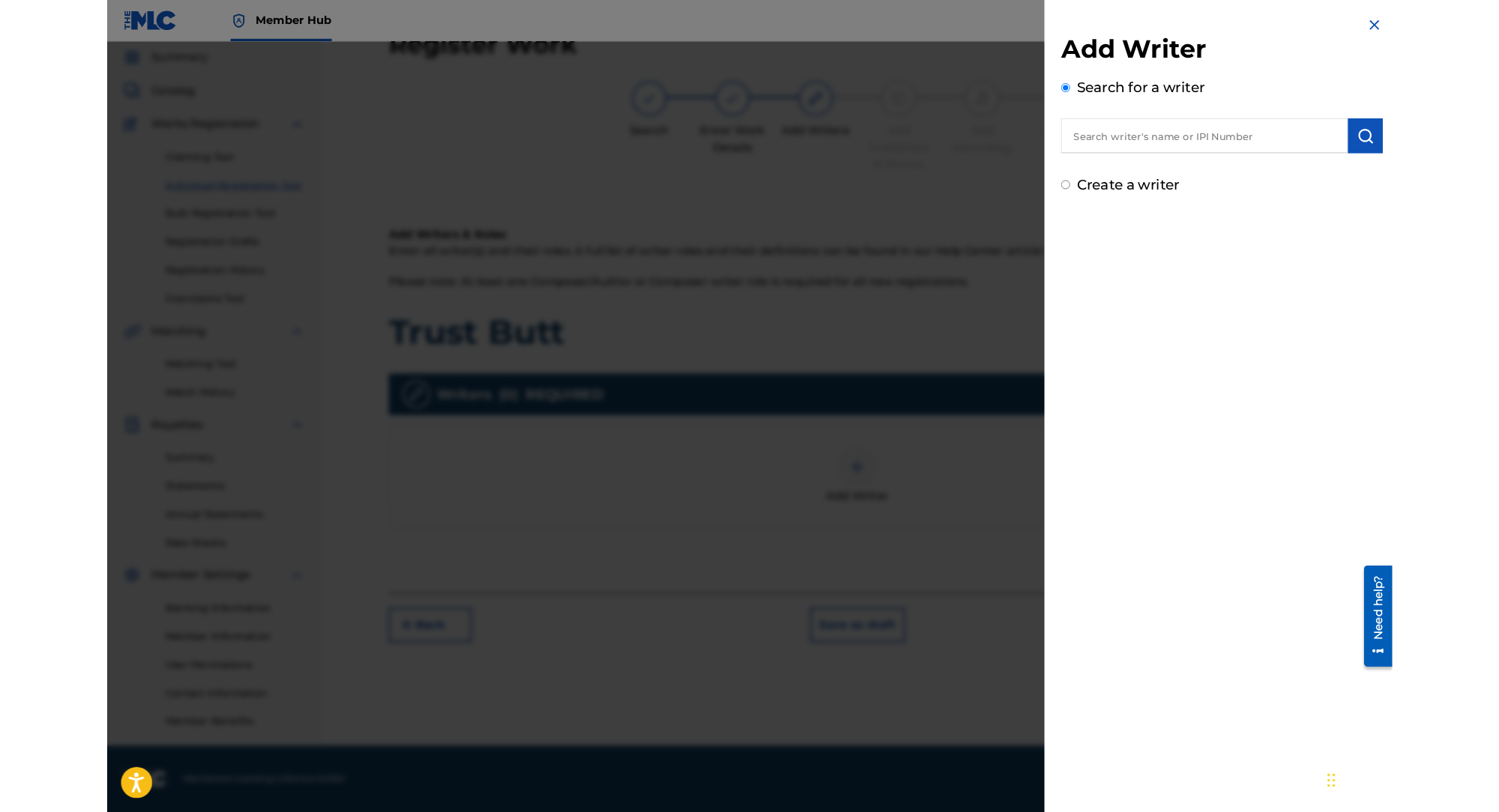
scroll to position [51, 0]
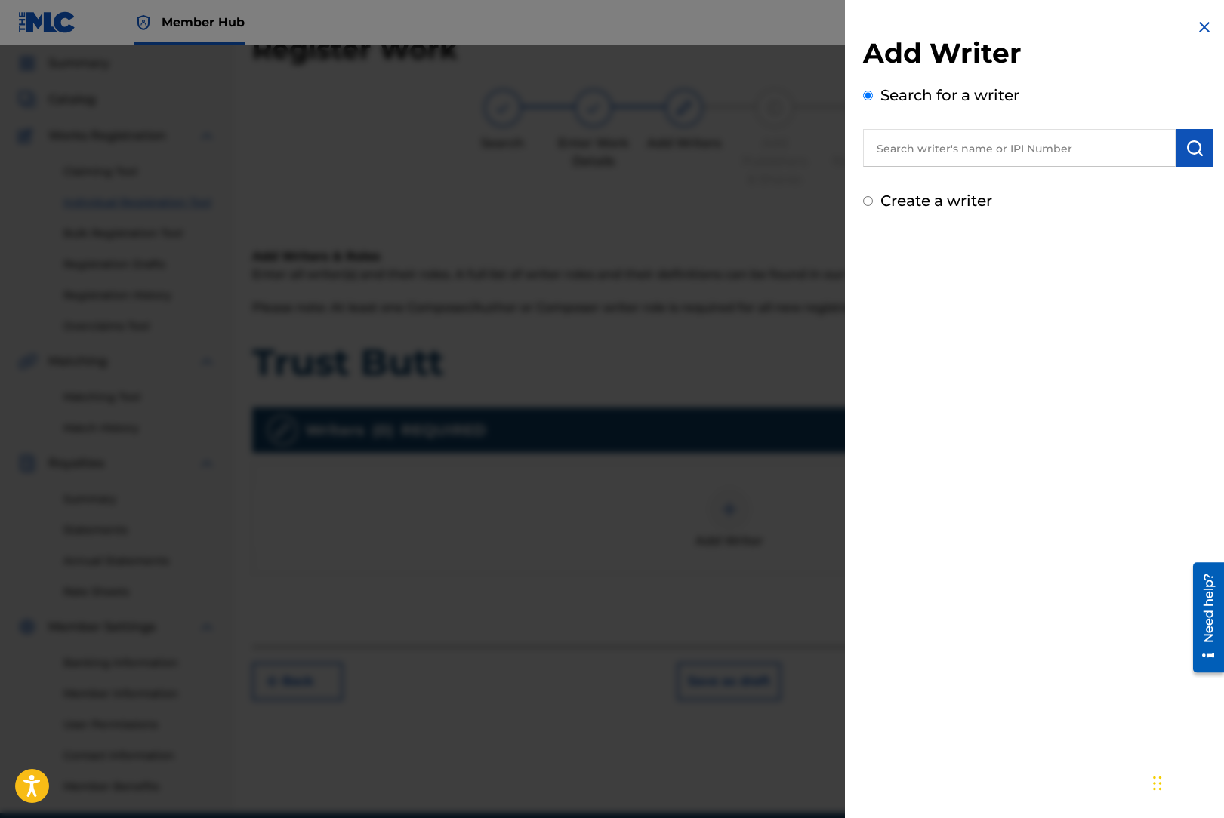
click at [1085, 154] on input "text" at bounding box center [1019, 148] width 313 height 38
paste input "00406209783"
type input "00406209783"
click at [1185, 146] on img "submit" at bounding box center [1194, 148] width 18 height 18
click at [1201, 24] on img at bounding box center [1204, 27] width 18 height 18
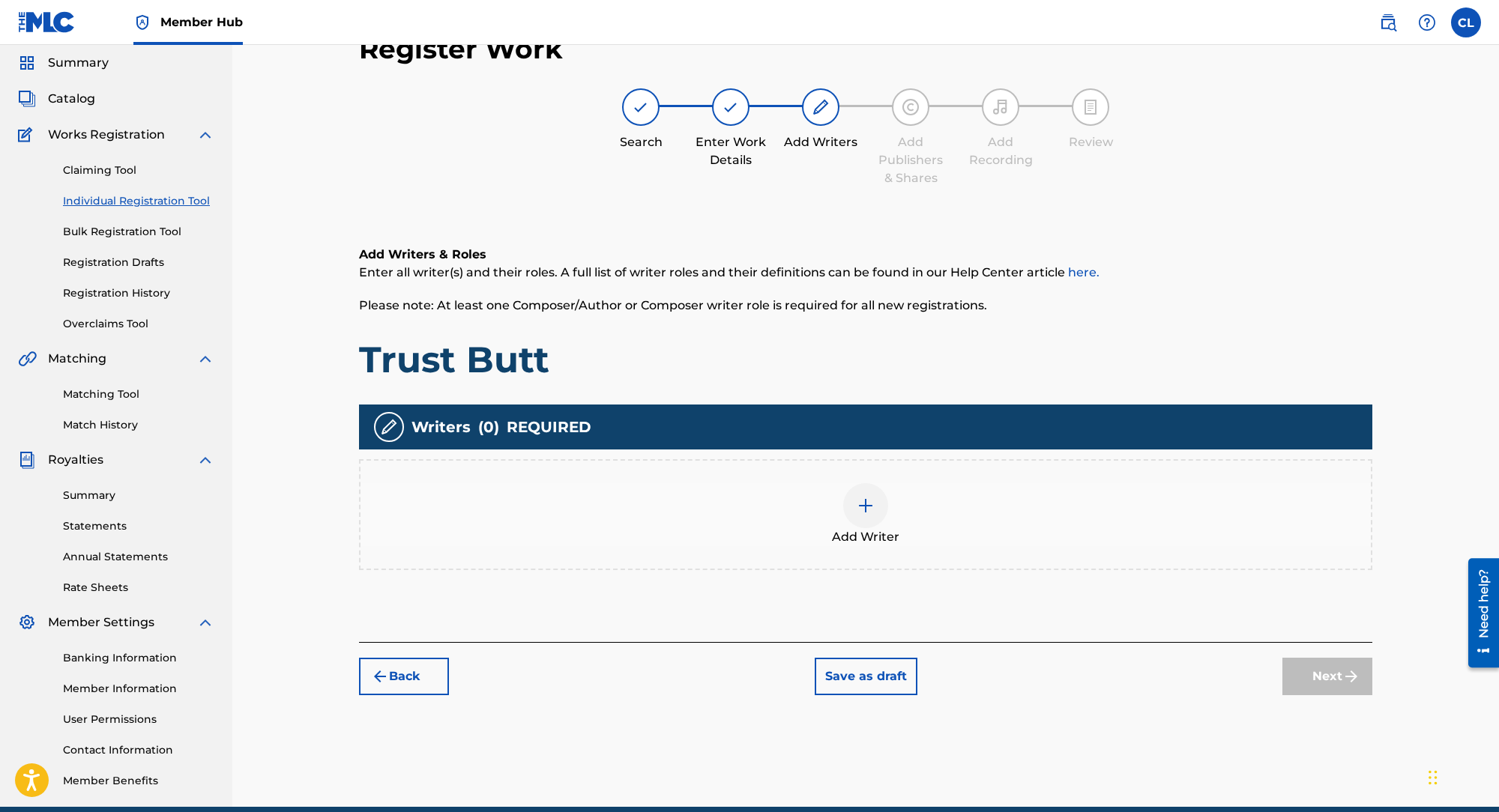
click at [867, 501] on img at bounding box center [866, 506] width 18 height 18
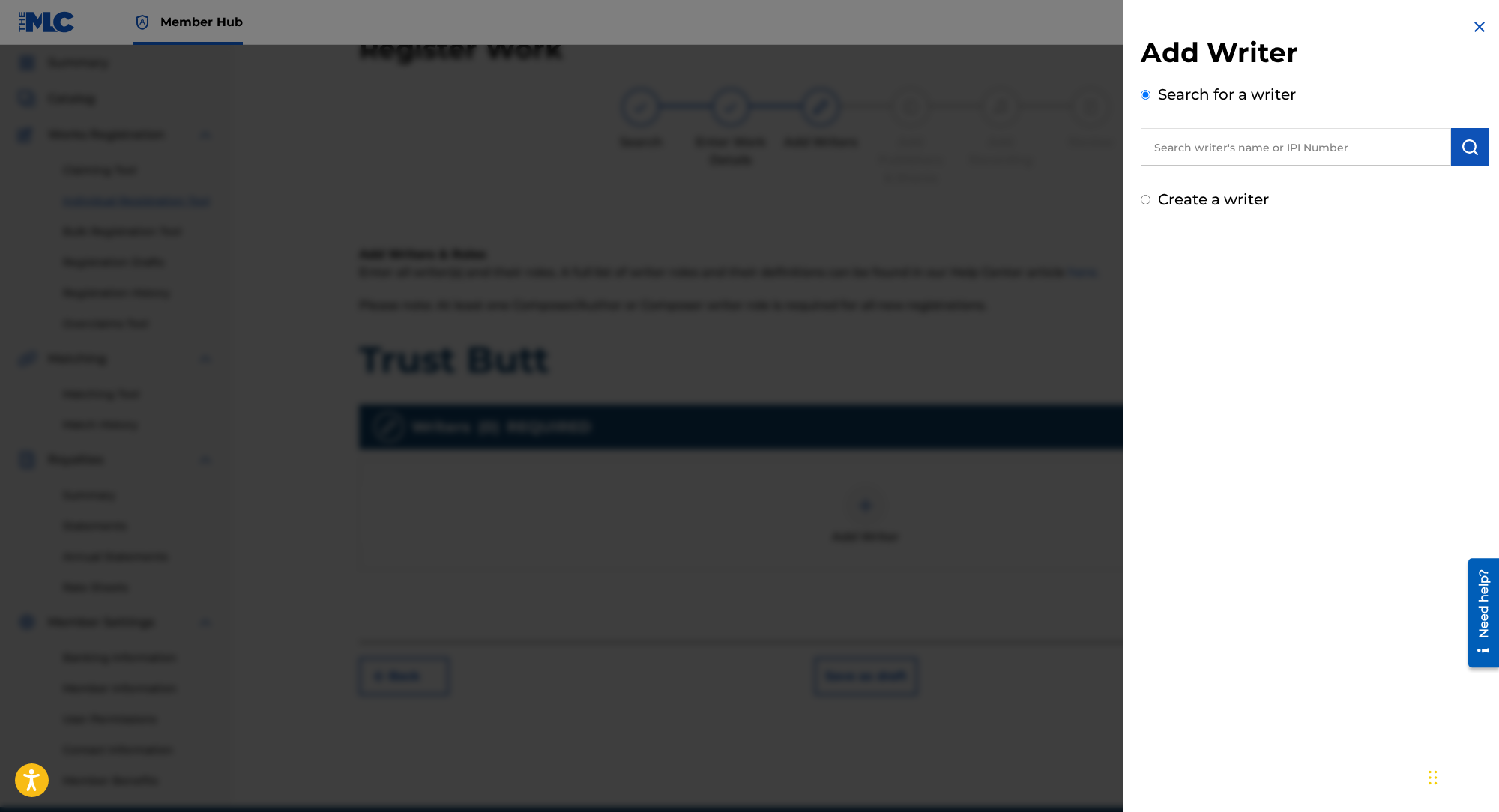
click at [1247, 144] on input "text" at bounding box center [1295, 147] width 311 height 38
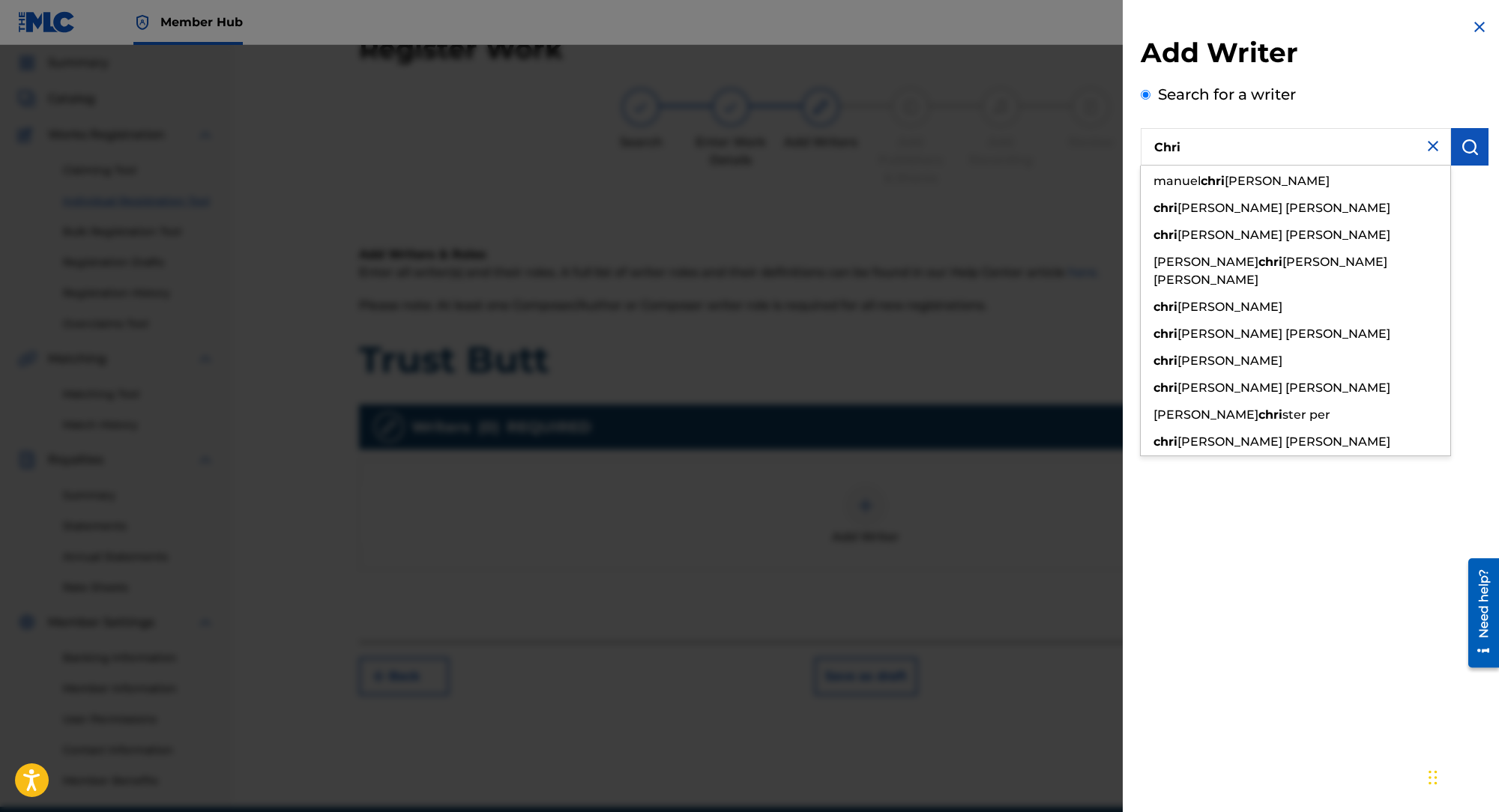
type input "Chri"
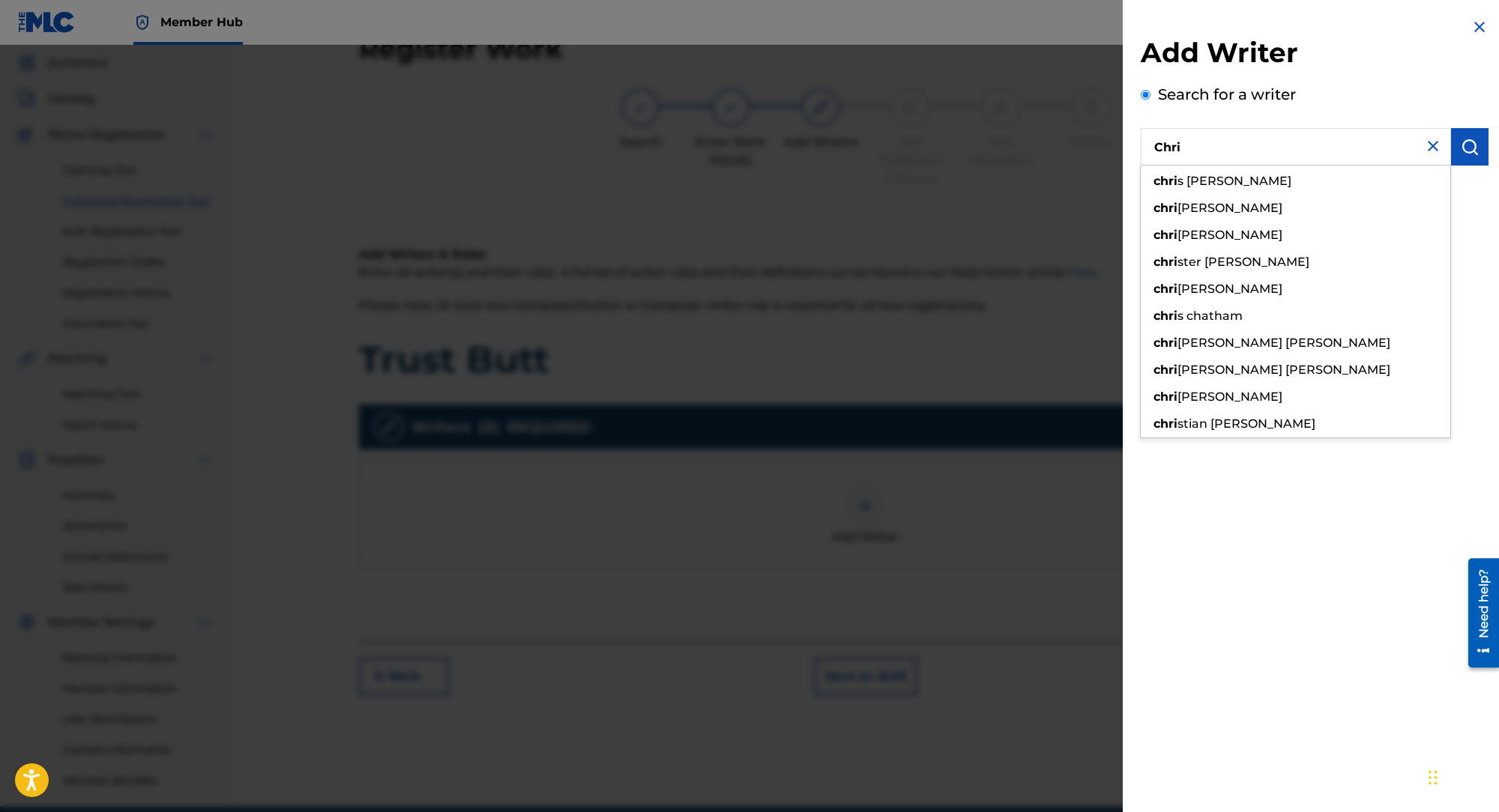
click at [1427, 149] on img at bounding box center [1432, 146] width 18 height 18
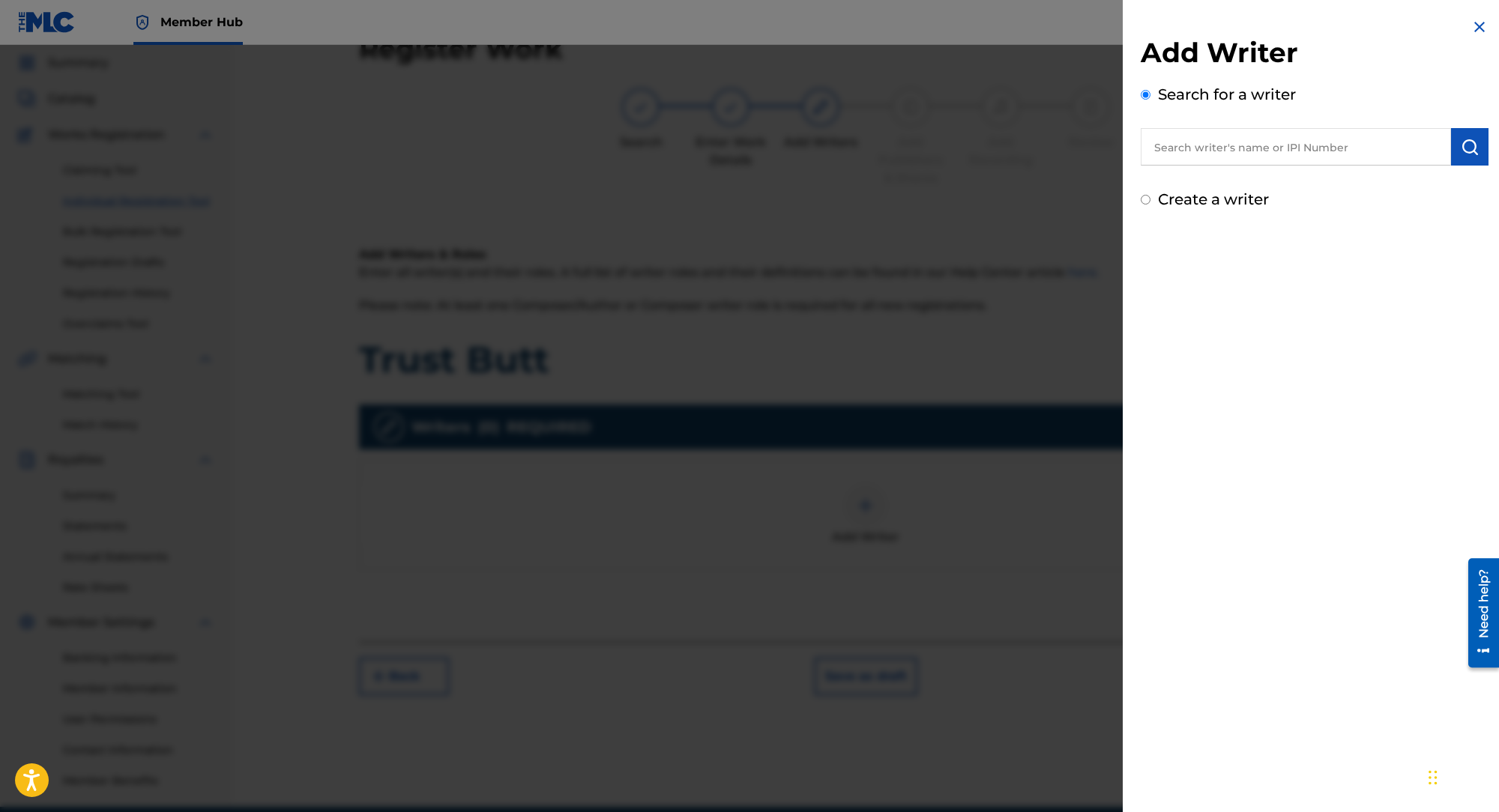
click at [1308, 155] on input "text" at bounding box center [1295, 147] width 311 height 38
paste input "00406209391"
type input "00406209391"
click at [1469, 145] on img "submit" at bounding box center [1469, 147] width 18 height 18
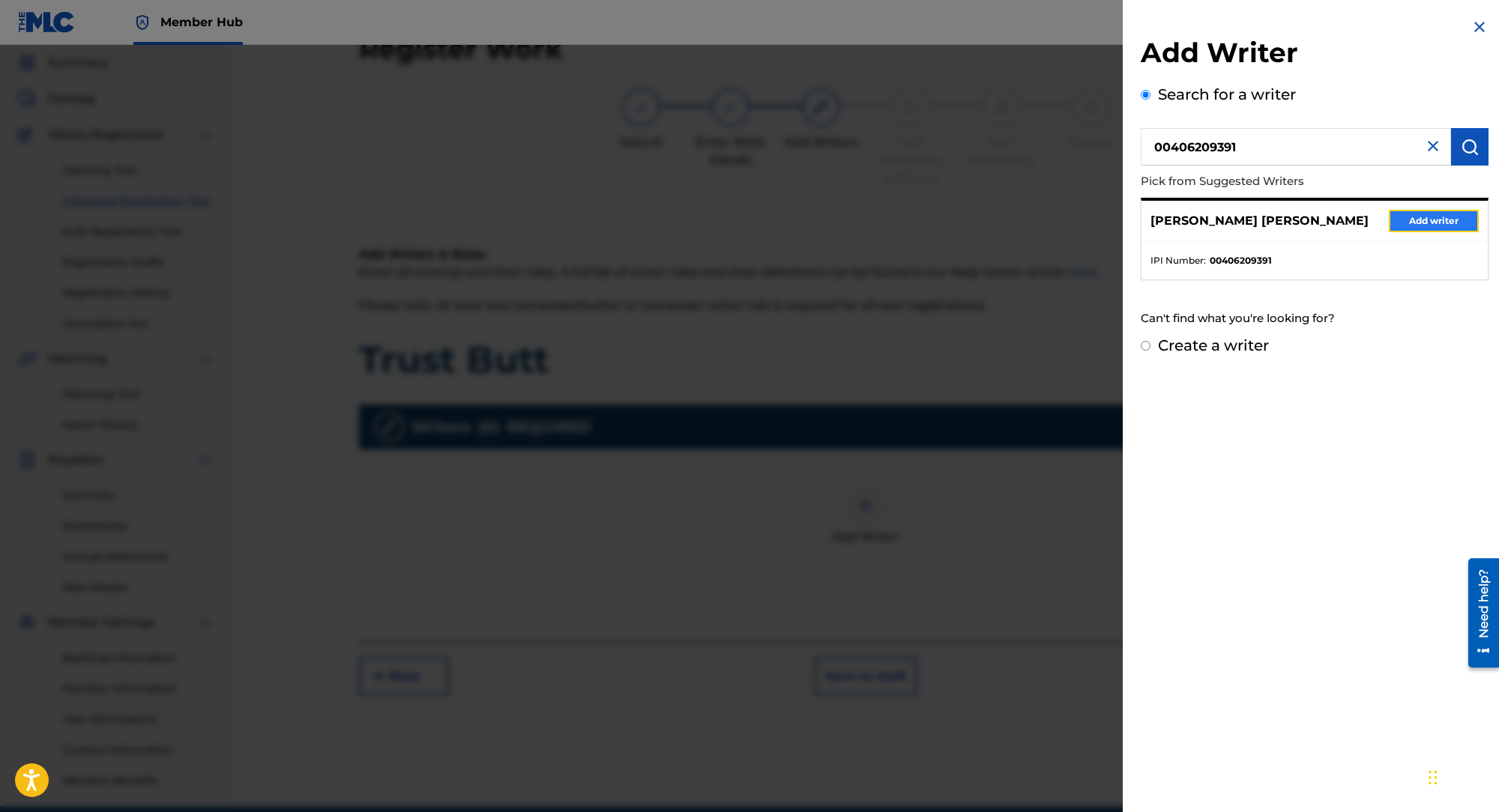
click at [1417, 220] on button "Add writer" at bounding box center [1433, 220] width 90 height 23
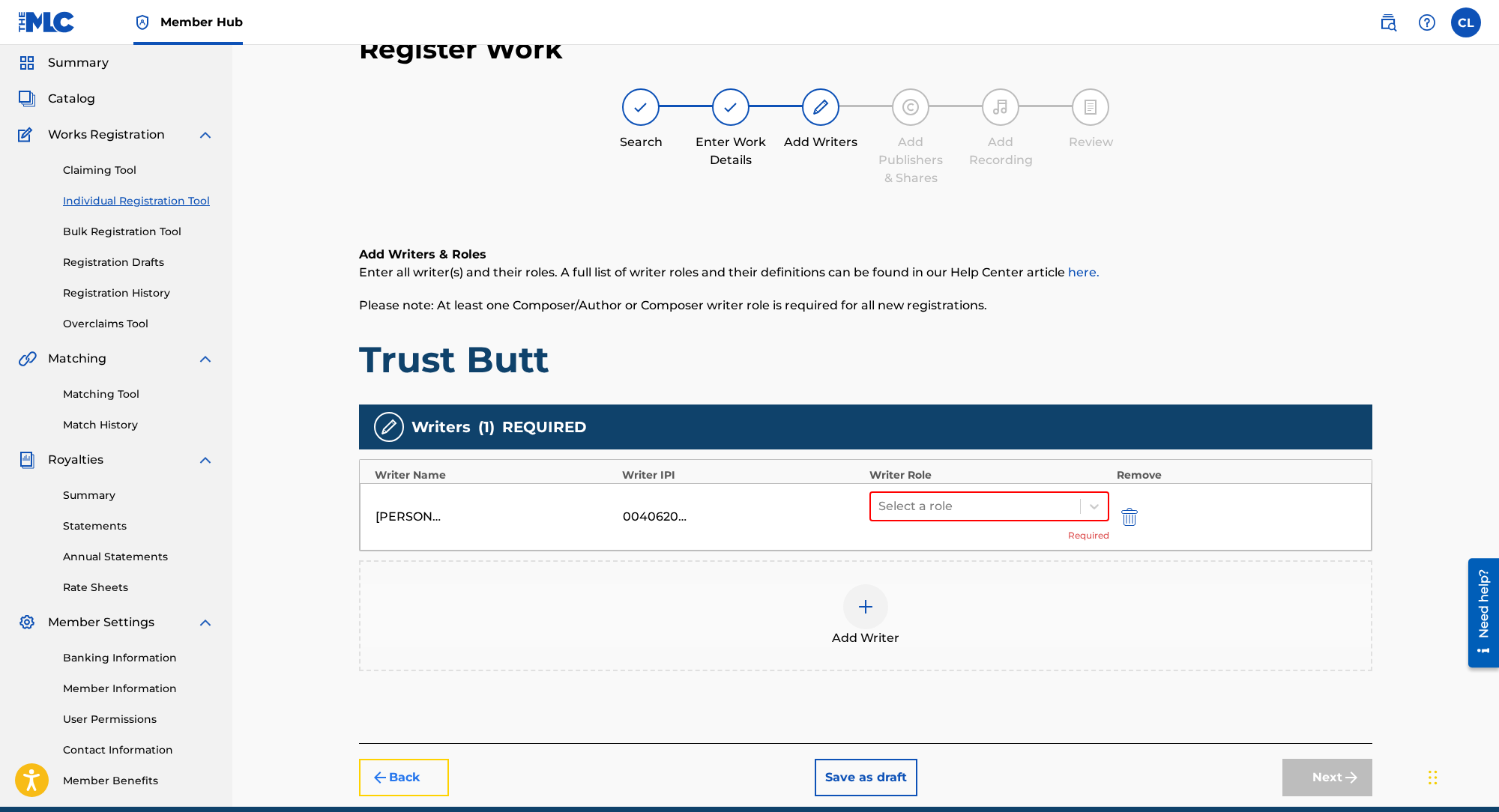
click at [421, 776] on button "Back" at bounding box center [404, 778] width 90 height 38
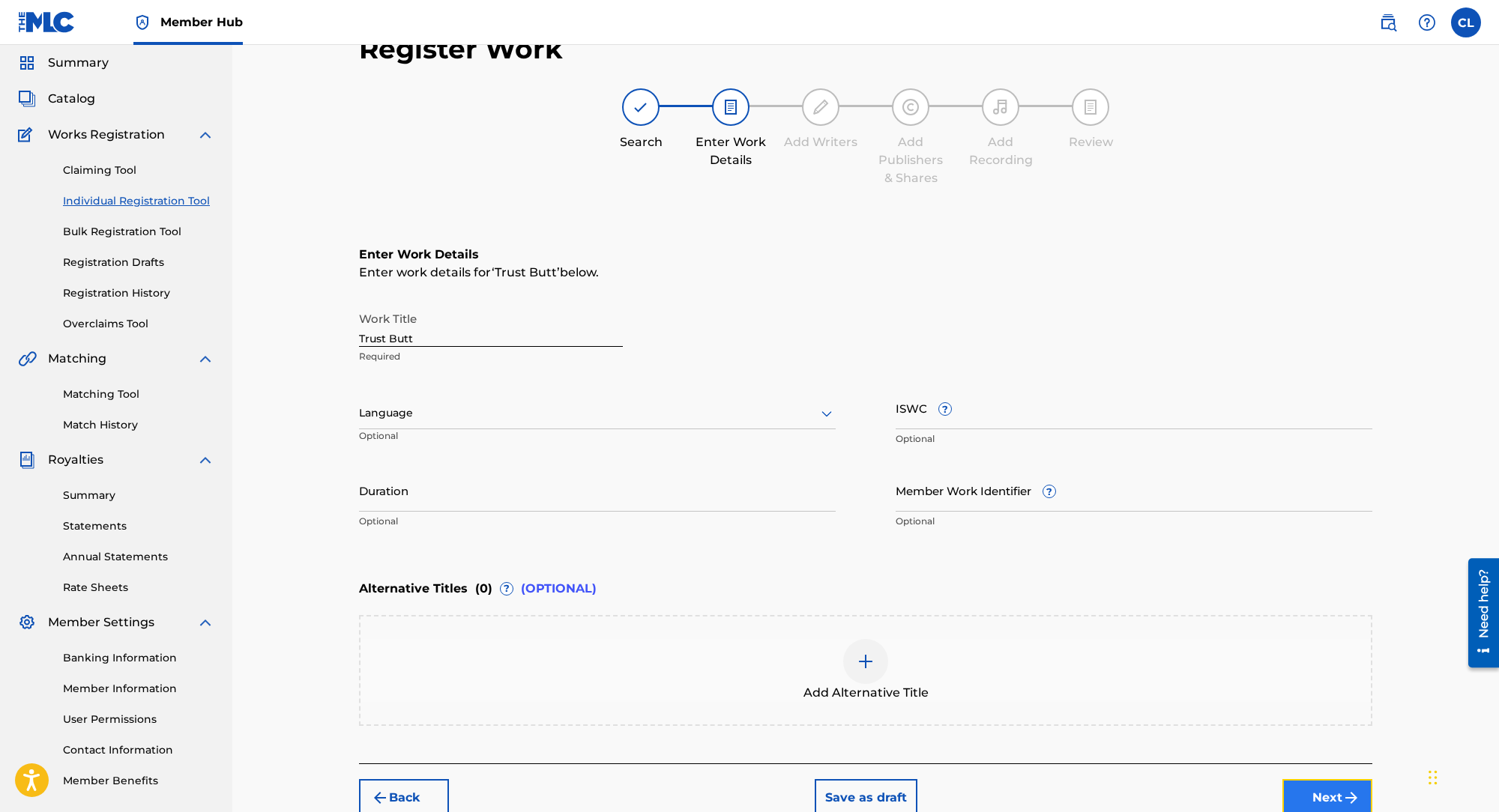
click at [1331, 797] on button "Next" at bounding box center [1327, 798] width 90 height 38
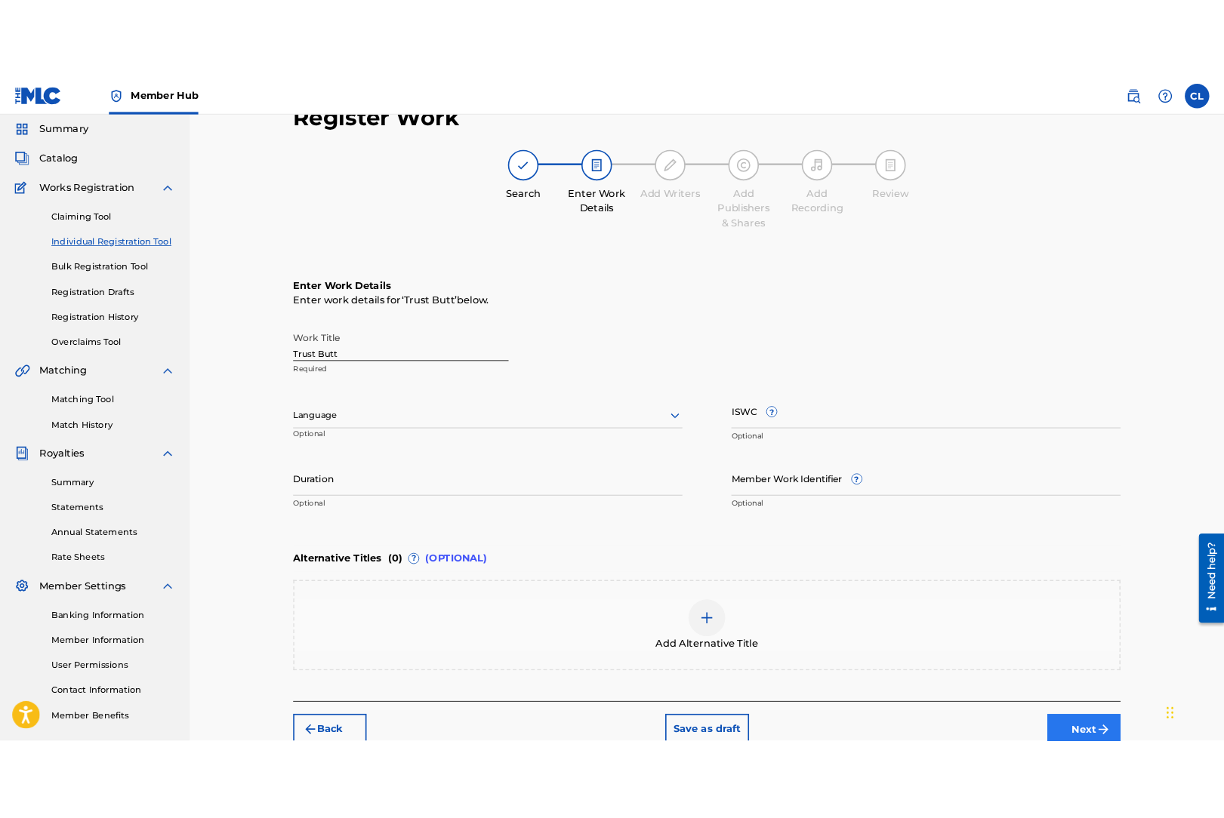
scroll to position [68, 0]
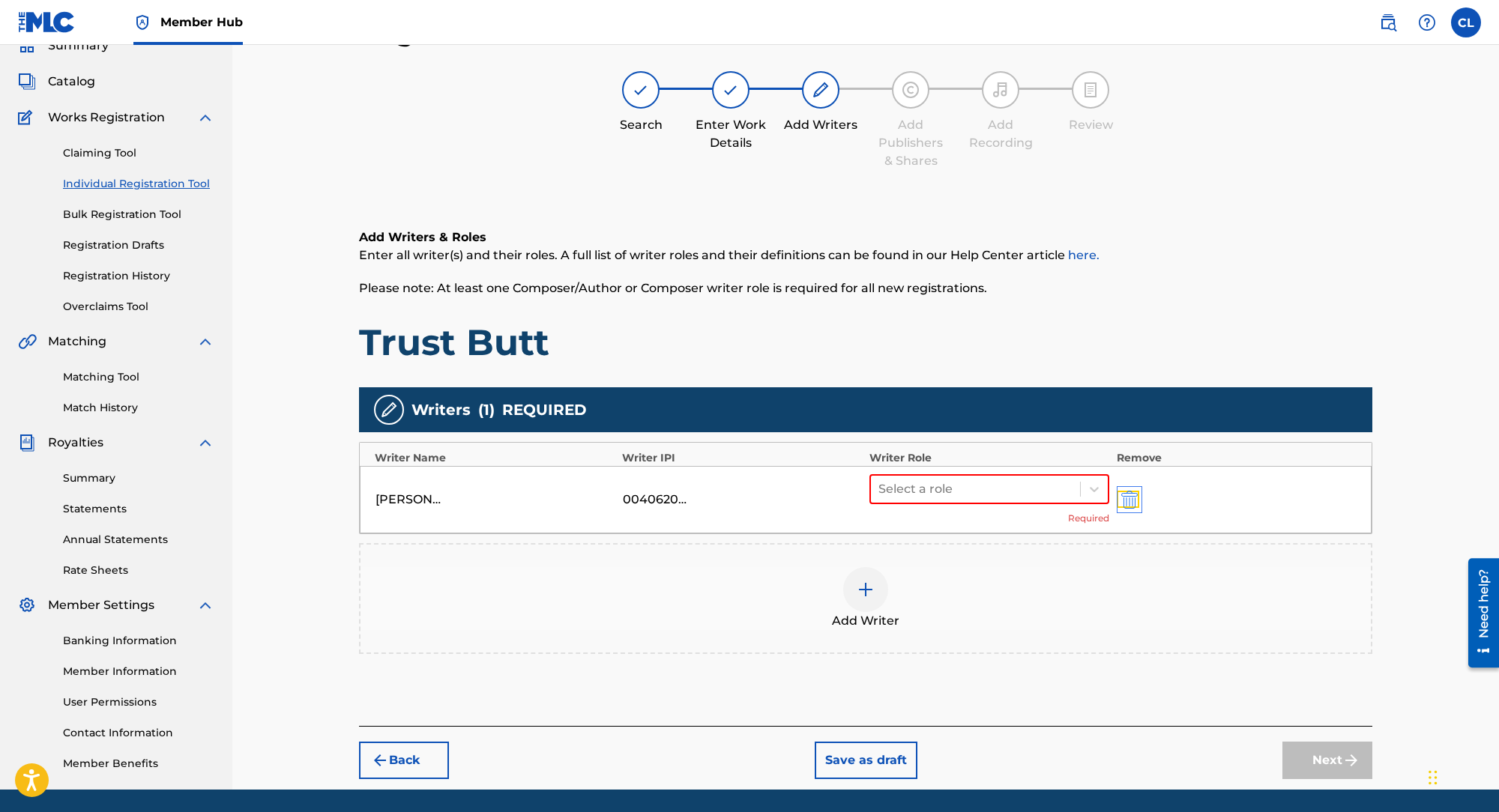
click at [1135, 503] on img "submit" at bounding box center [1129, 499] width 17 height 18
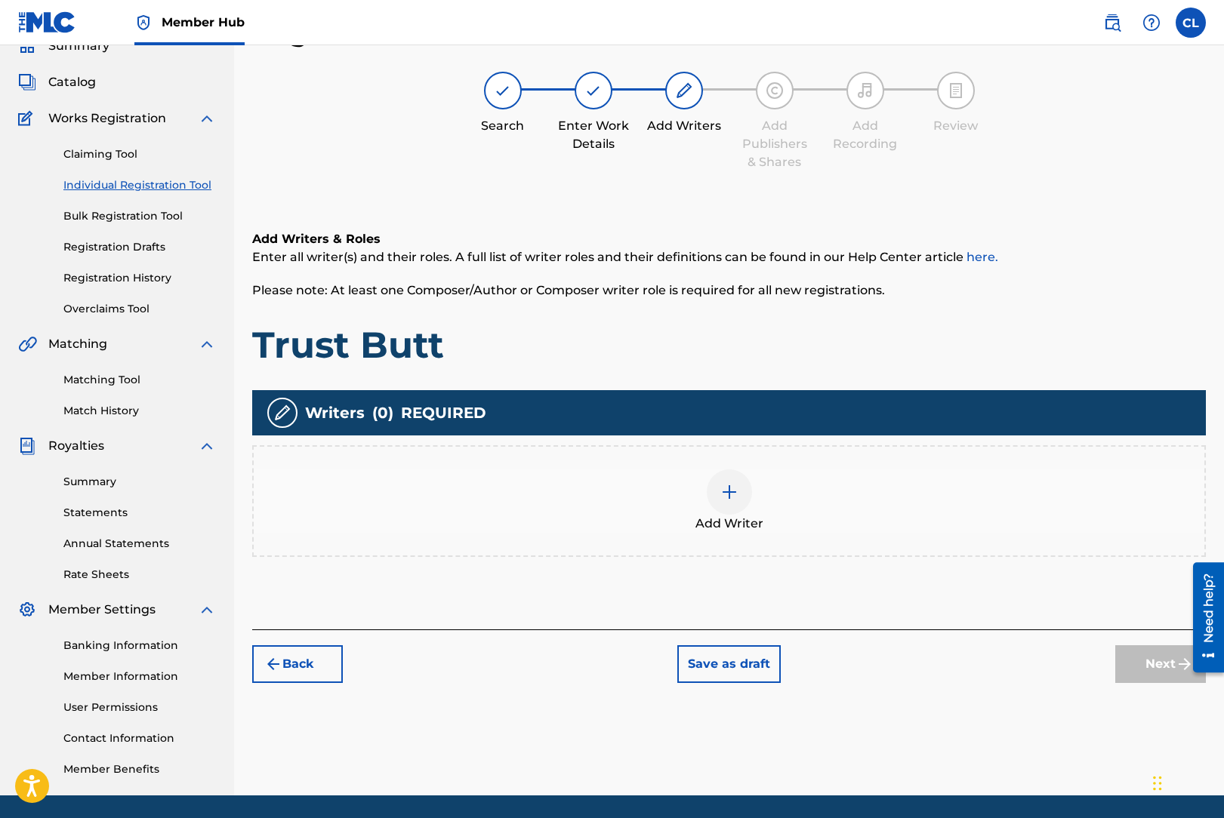
scroll to position [62, 0]
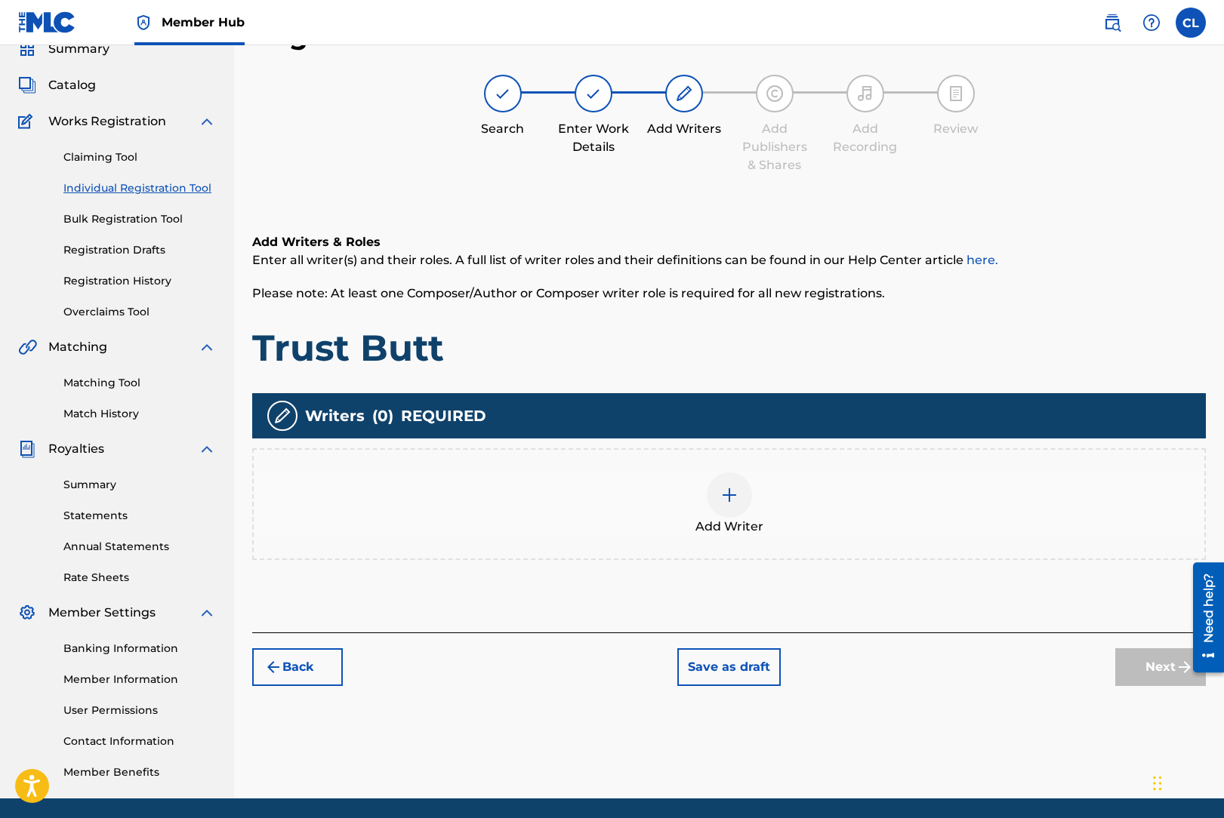
click at [727, 488] on img at bounding box center [729, 495] width 18 height 18
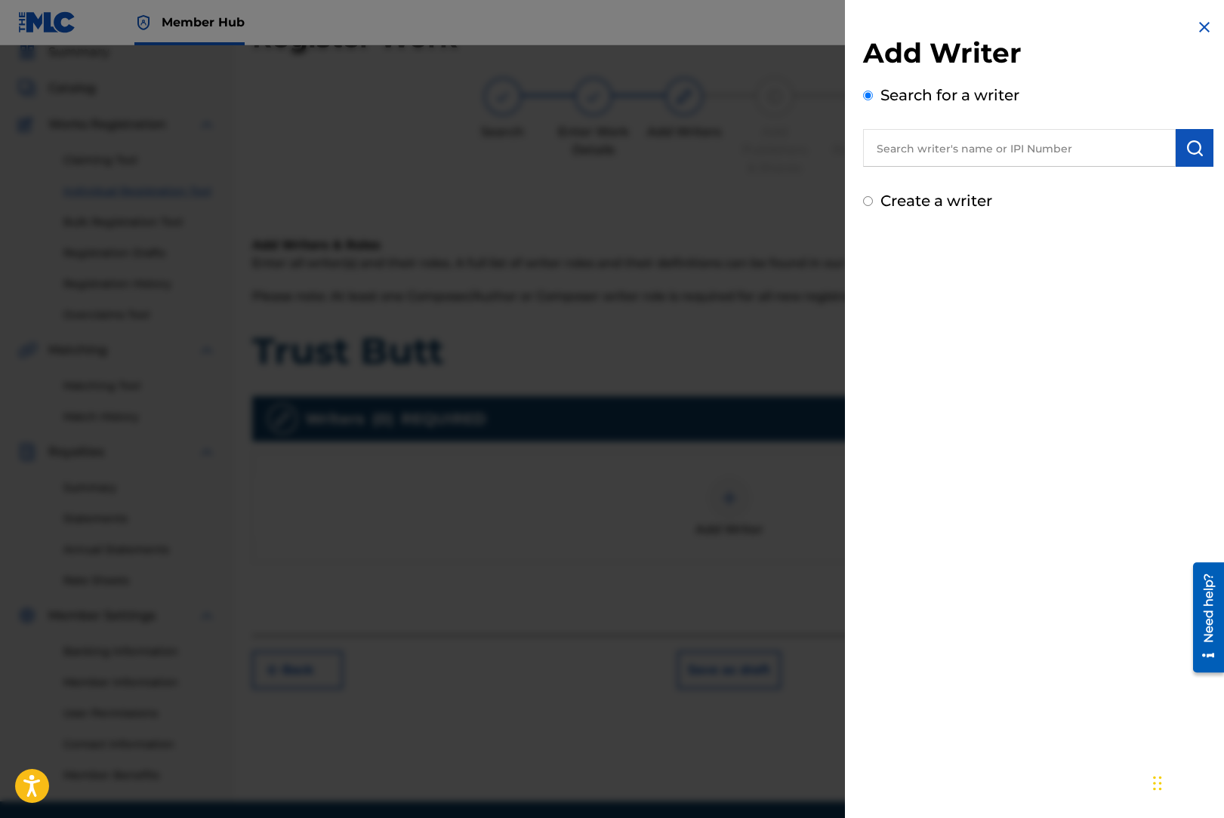
click at [1032, 142] on input "text" at bounding box center [1019, 148] width 313 height 38
paste input "00406209391"
type input "00406209391"
click at [1190, 141] on img "submit" at bounding box center [1194, 148] width 18 height 18
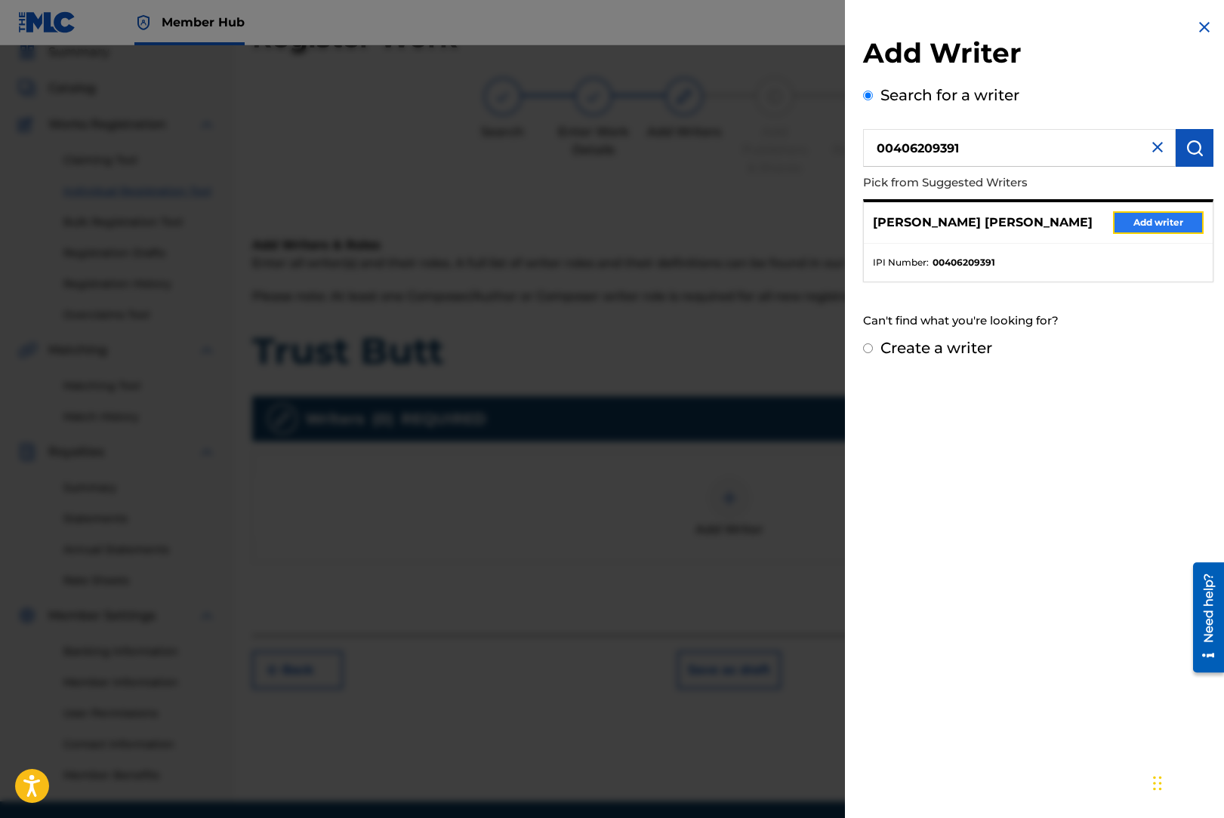
click at [1156, 223] on button "Add writer" at bounding box center [1158, 222] width 91 height 23
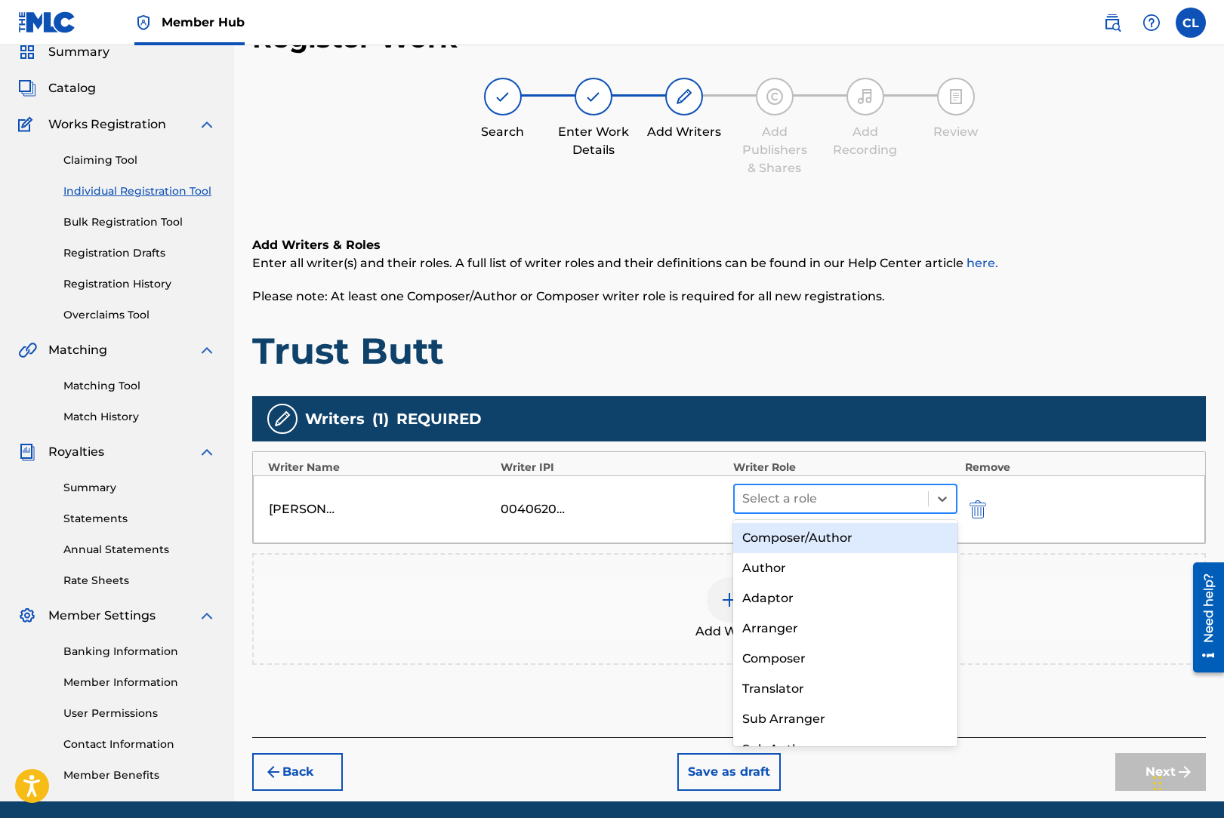
click at [883, 502] on div at bounding box center [831, 498] width 178 height 21
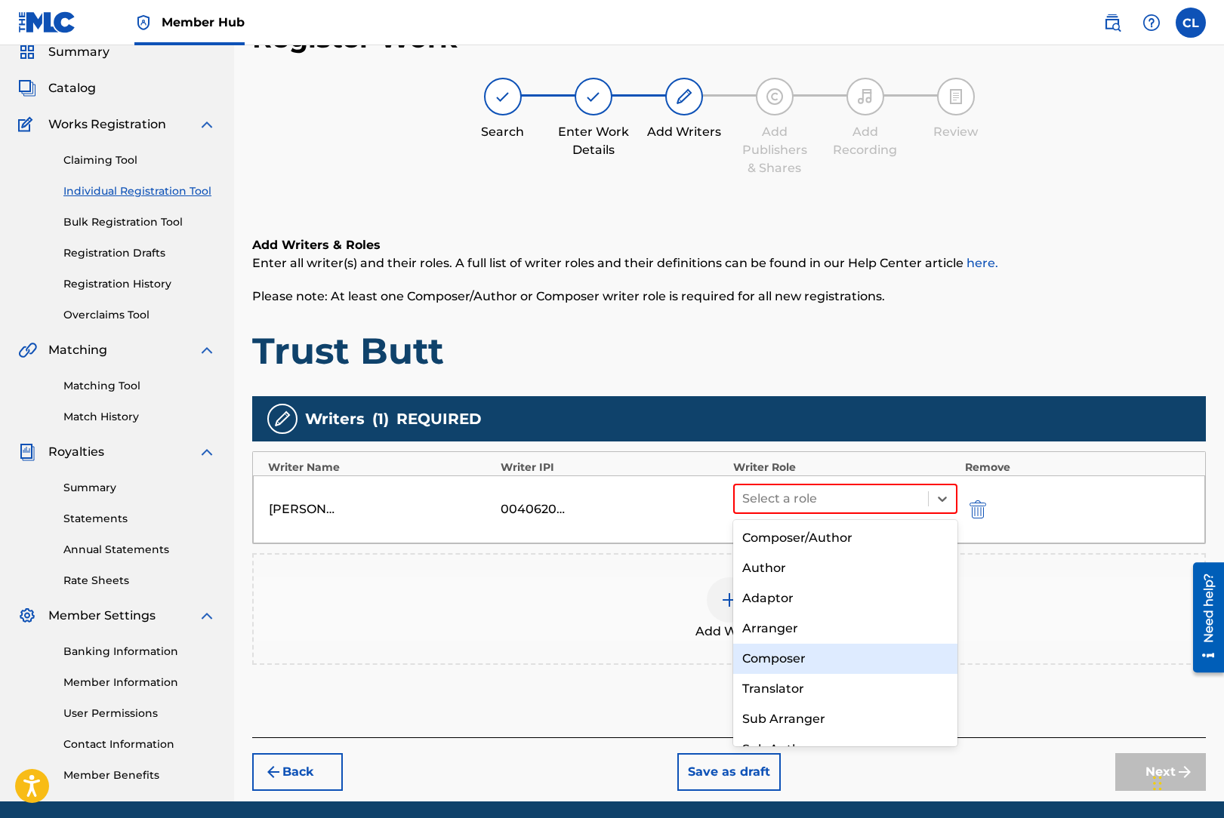
click at [833, 655] on div "Composer" at bounding box center [845, 659] width 224 height 30
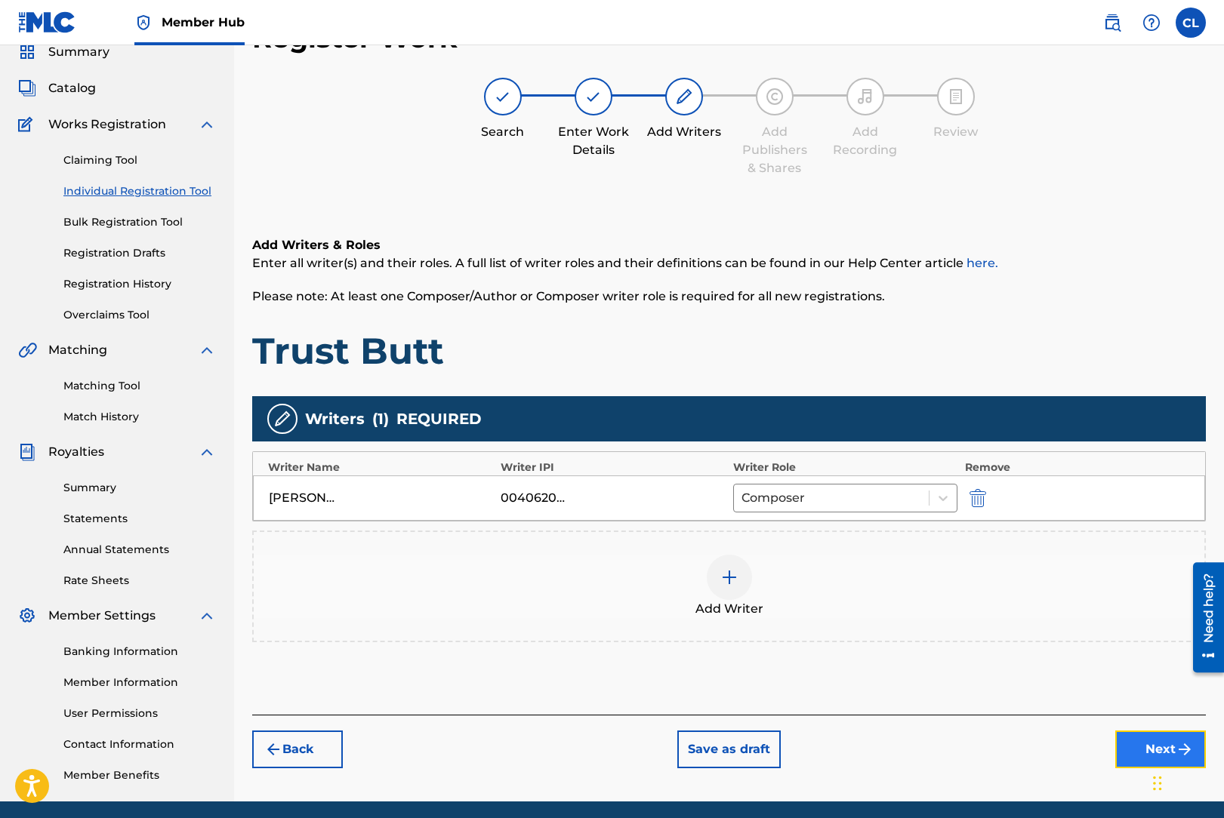
click at [1158, 741] on button "Next" at bounding box center [1160, 750] width 91 height 38
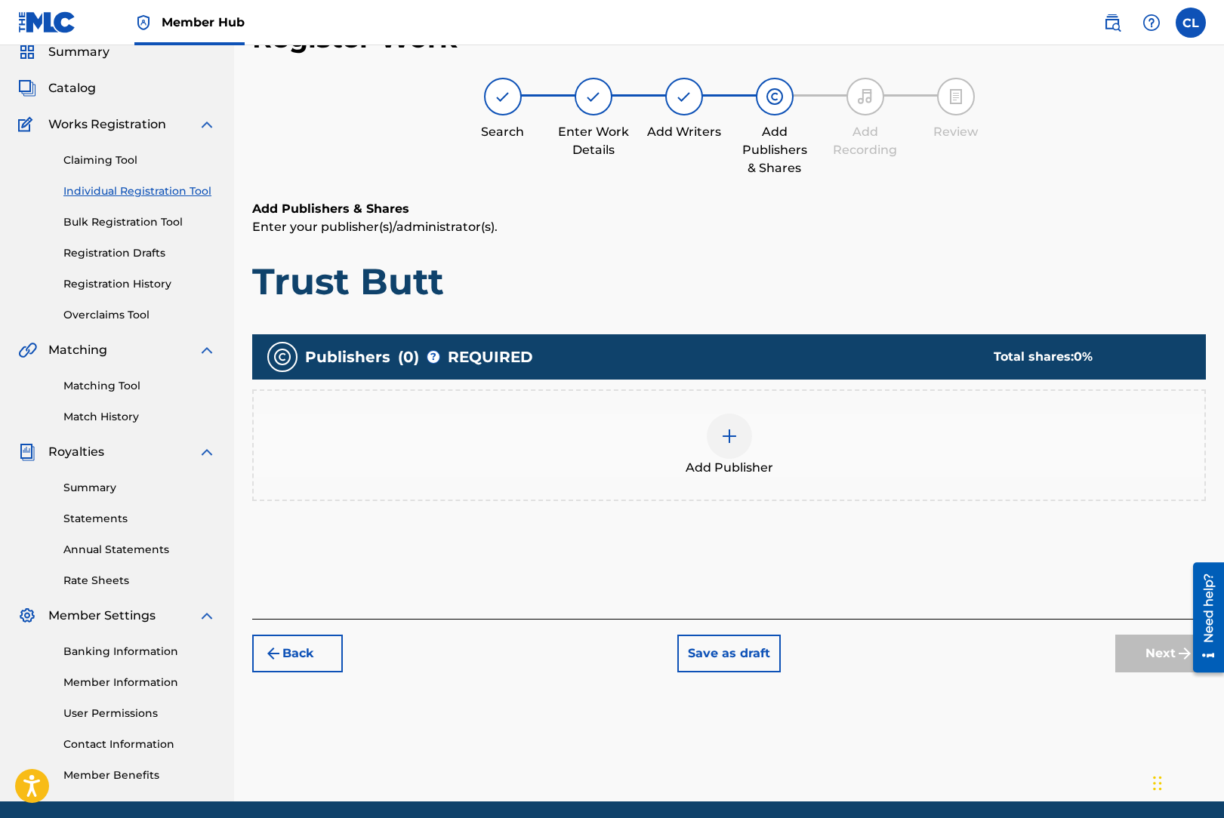
scroll to position [68, 0]
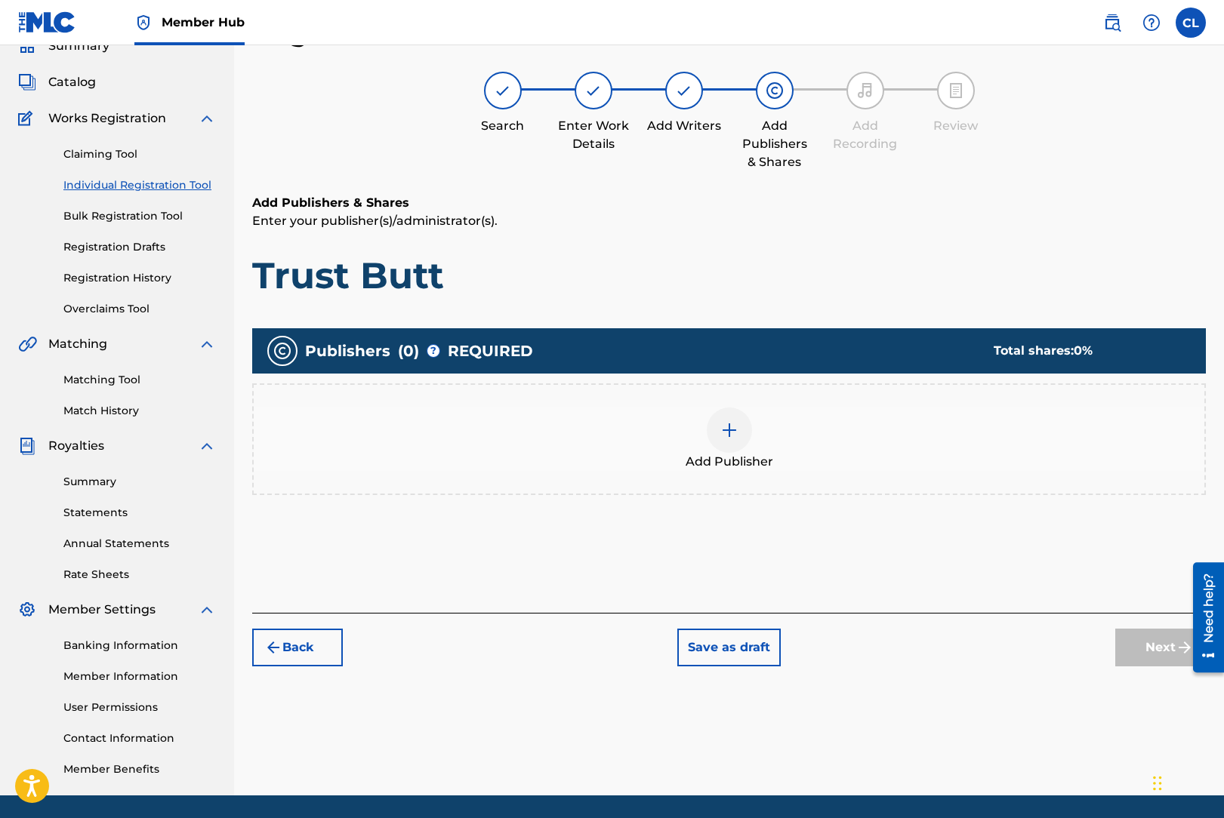
click at [738, 429] on div at bounding box center [729, 430] width 45 height 45
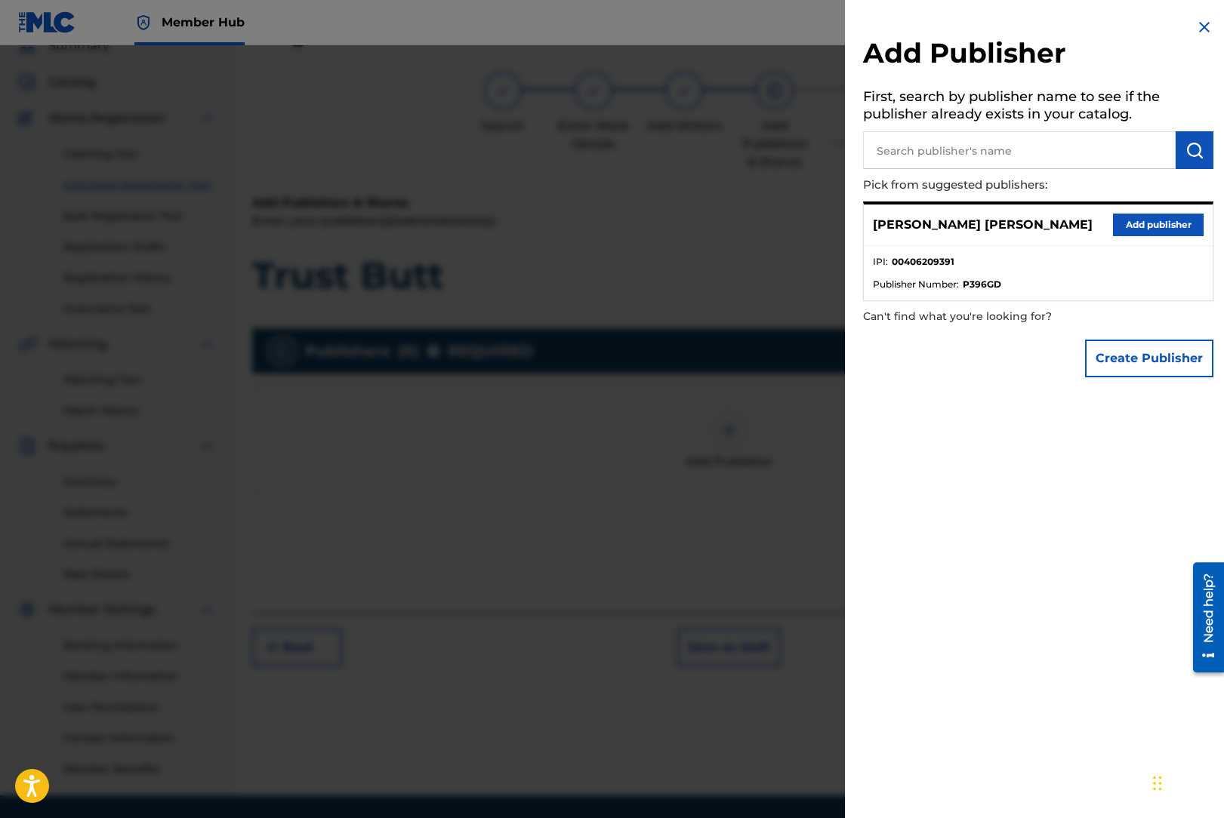
click at [1147, 329] on div "Add Publisher First, search by publisher name to see if the publisher already e…" at bounding box center [1038, 201] width 387 height 403
click at [1148, 220] on button "Add publisher" at bounding box center [1158, 225] width 91 height 23
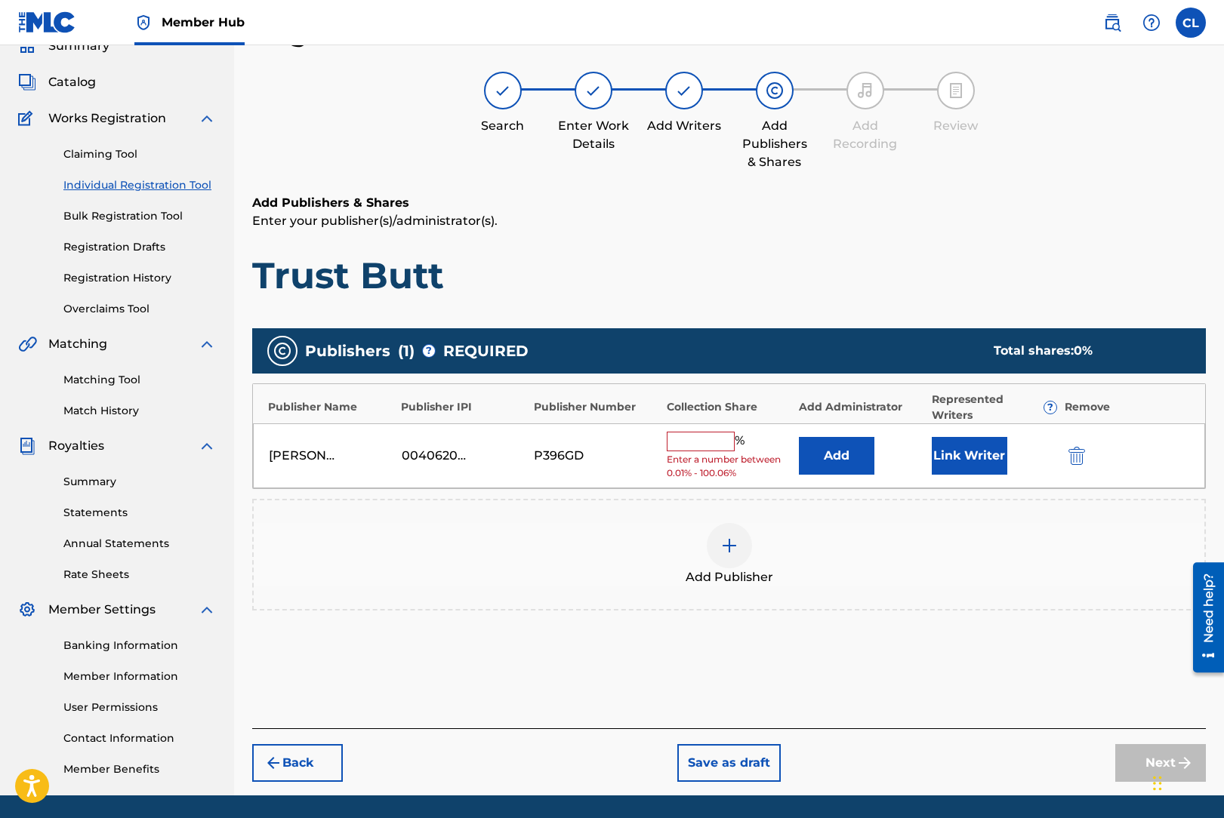
click at [710, 442] on input "text" at bounding box center [701, 442] width 68 height 20
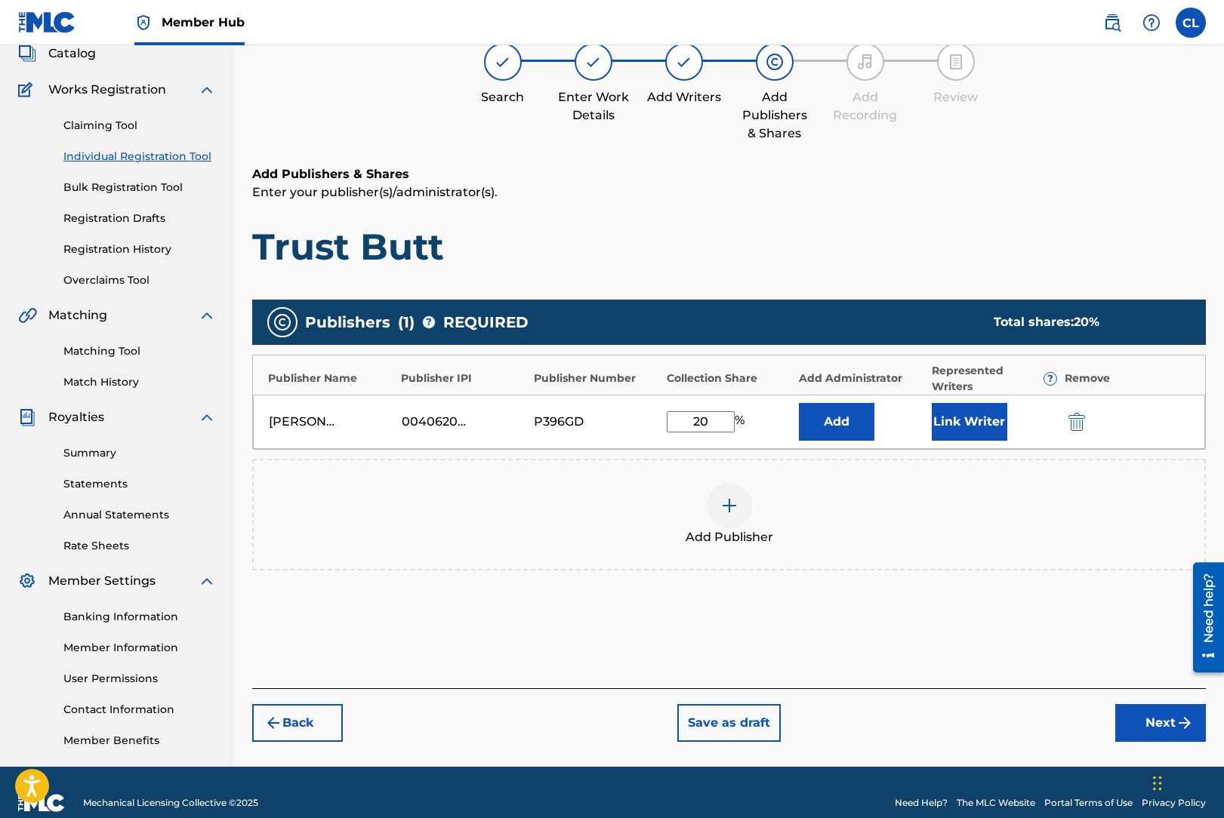
scroll to position [99, 0]
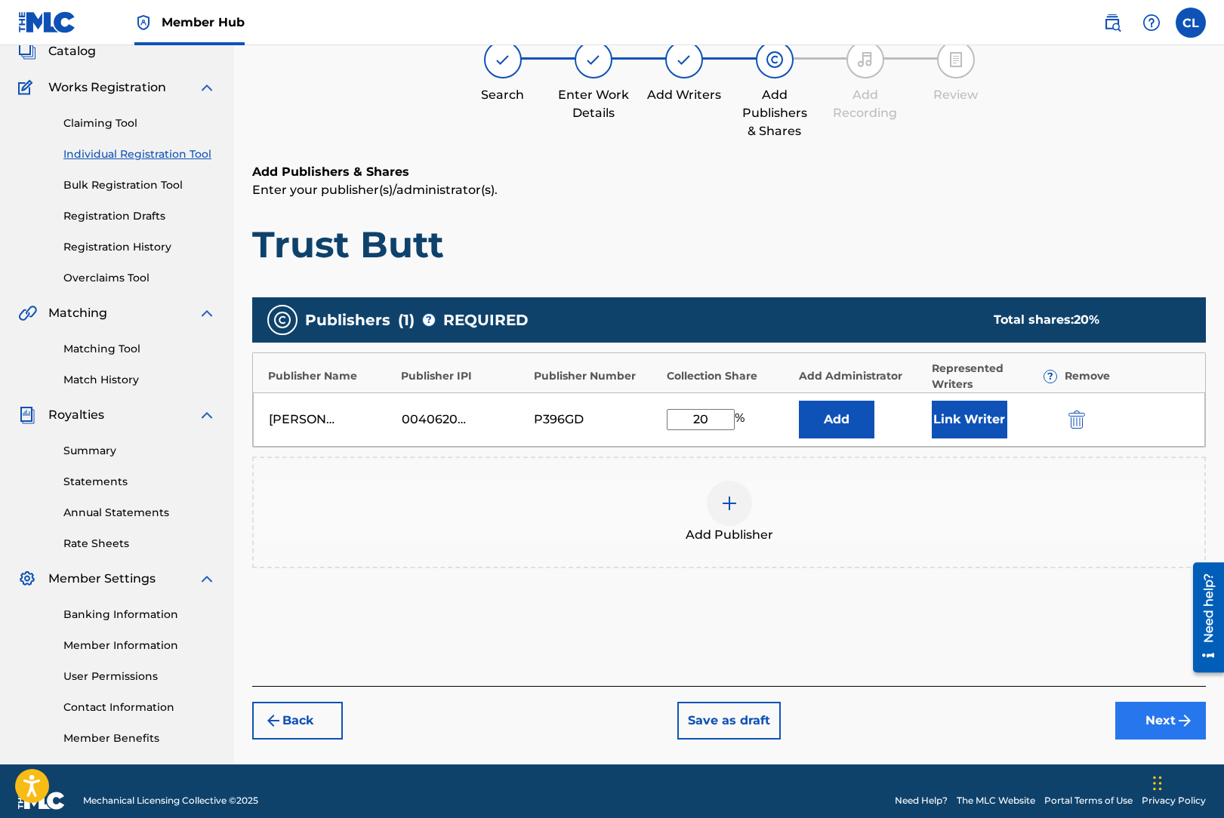
type input "20"
click at [1154, 719] on button "Next" at bounding box center [1160, 721] width 91 height 38
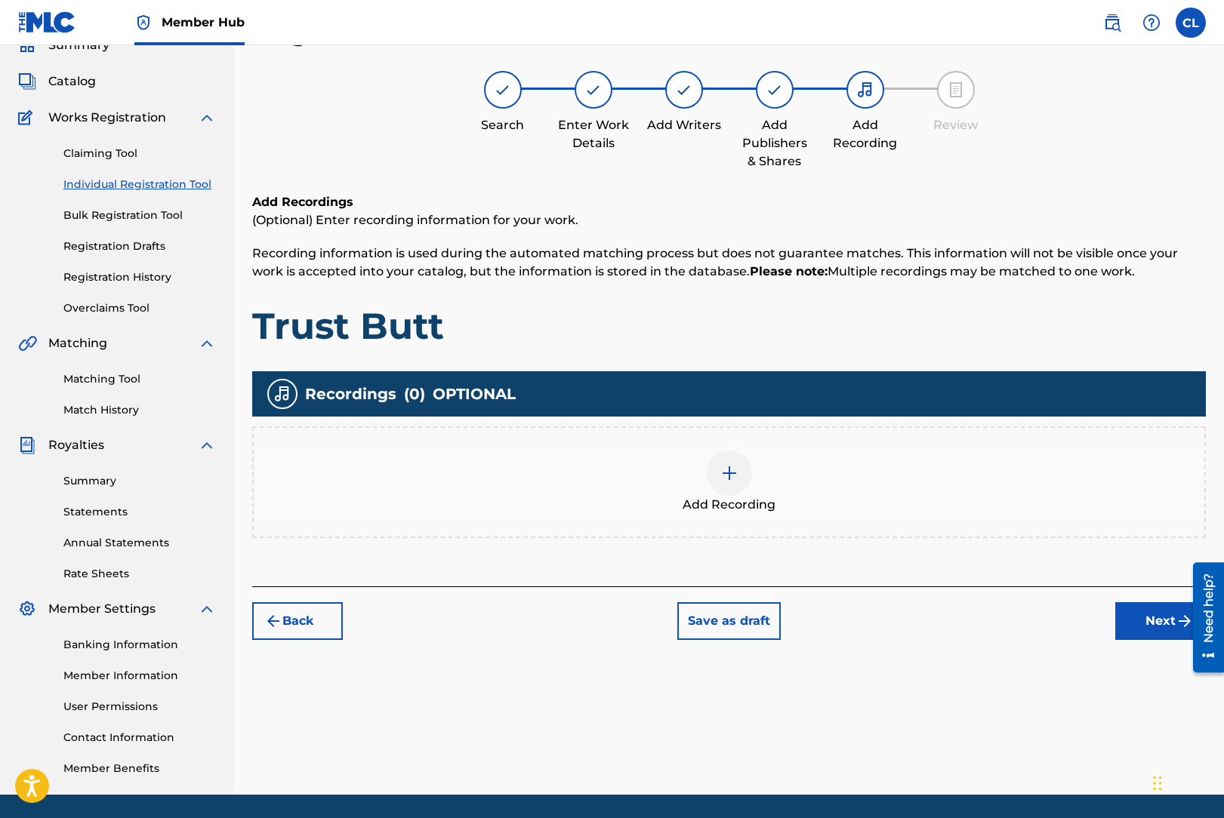
scroll to position [68, 0]
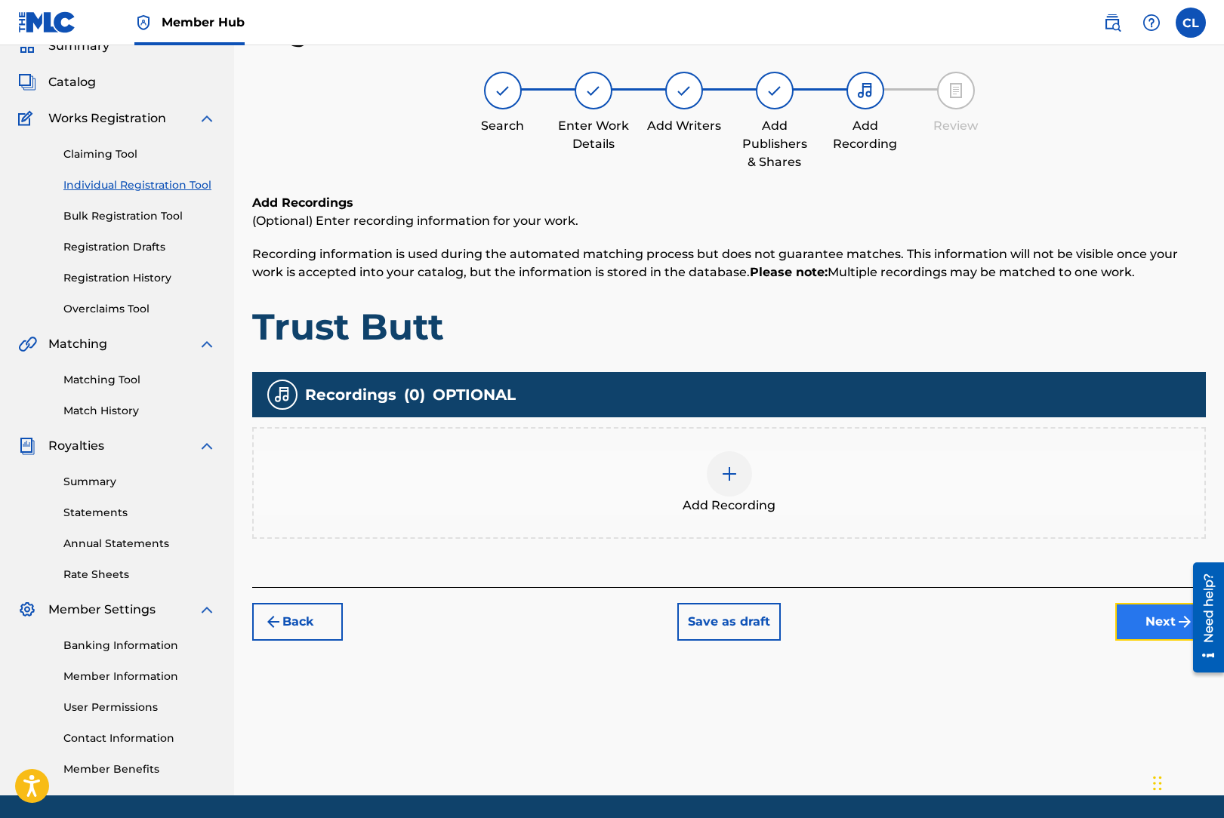
click at [1166, 624] on button "Next" at bounding box center [1160, 622] width 91 height 38
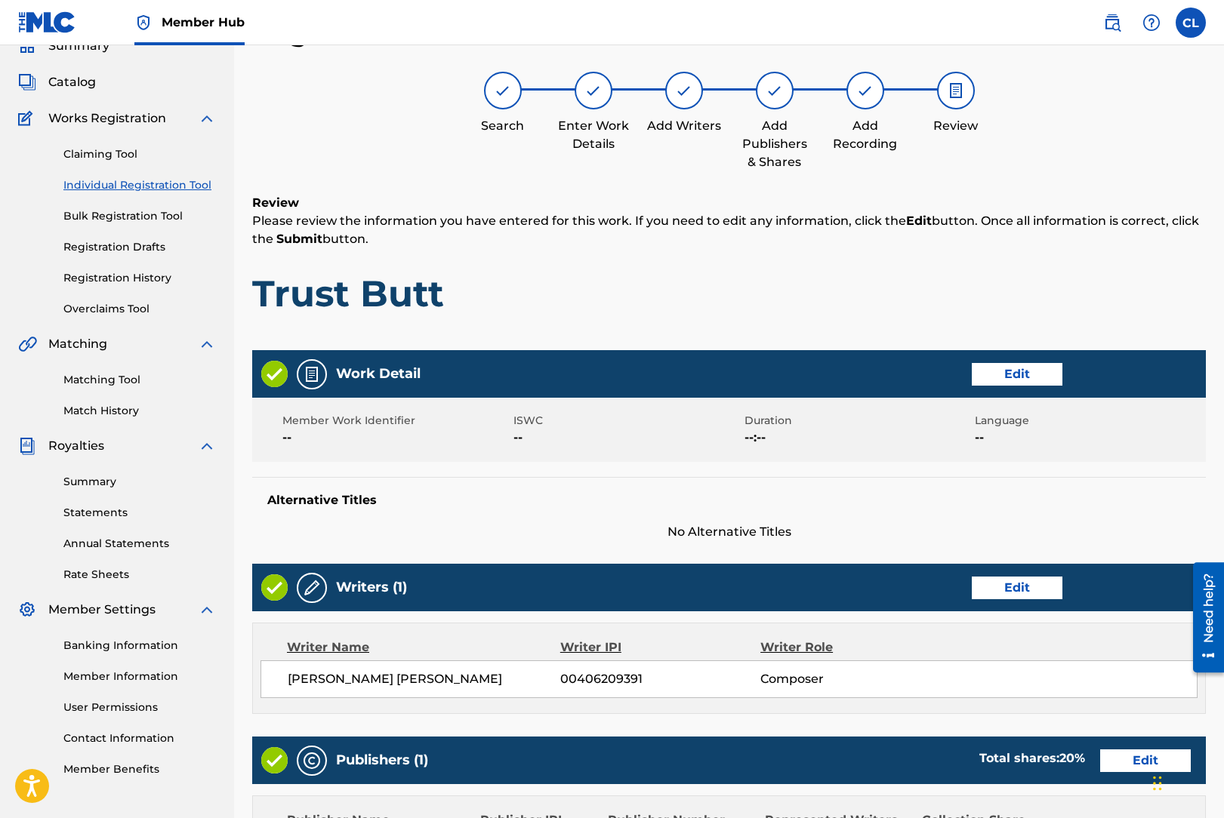
scroll to position [408, 0]
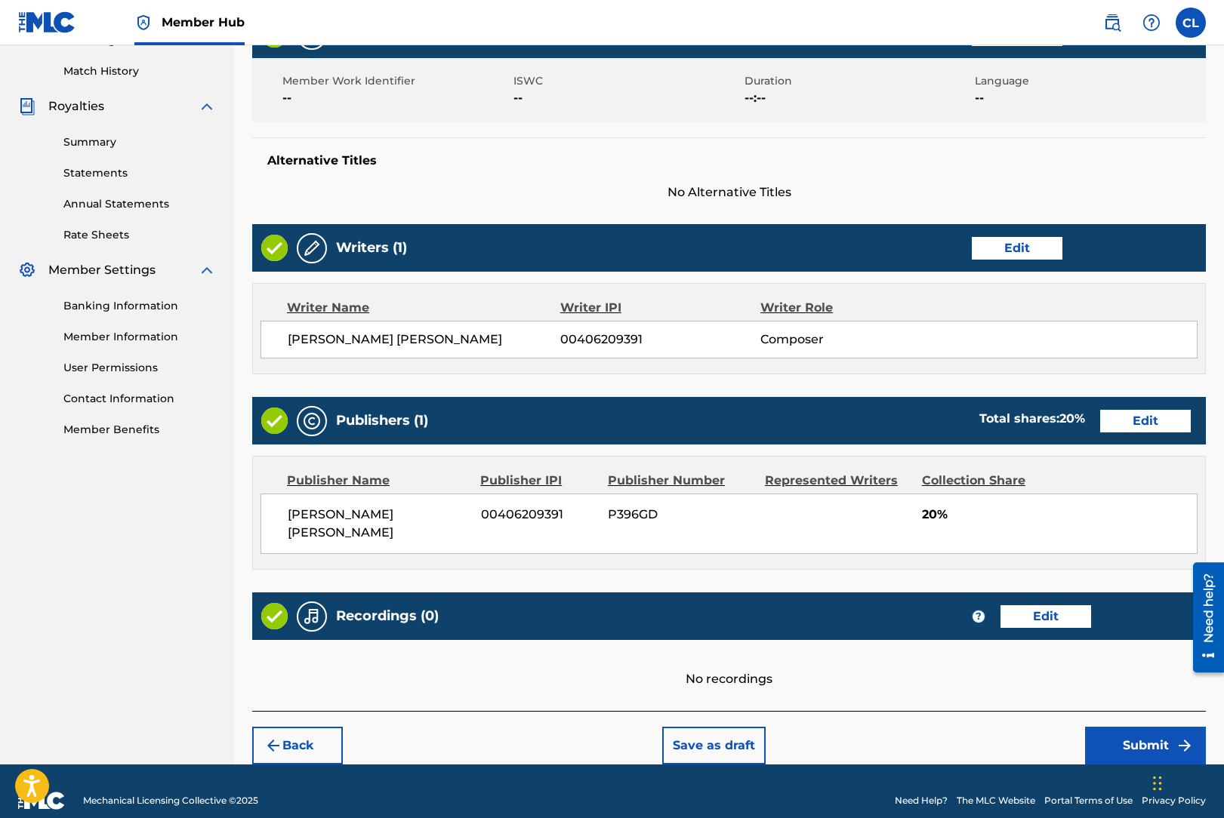
click at [1136, 711] on div "Back Save as draft Submit" at bounding box center [728, 738] width 953 height 54
